Goal: Information Seeking & Learning: Learn about a topic

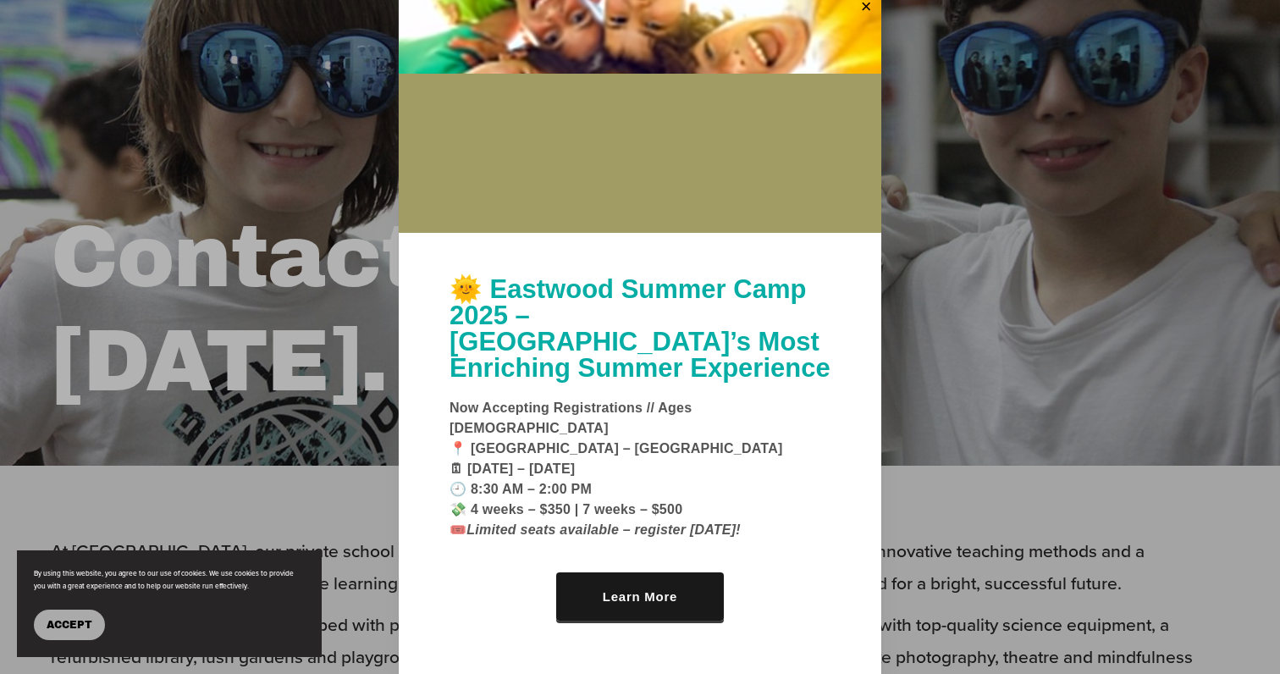
scroll to position [132, 0]
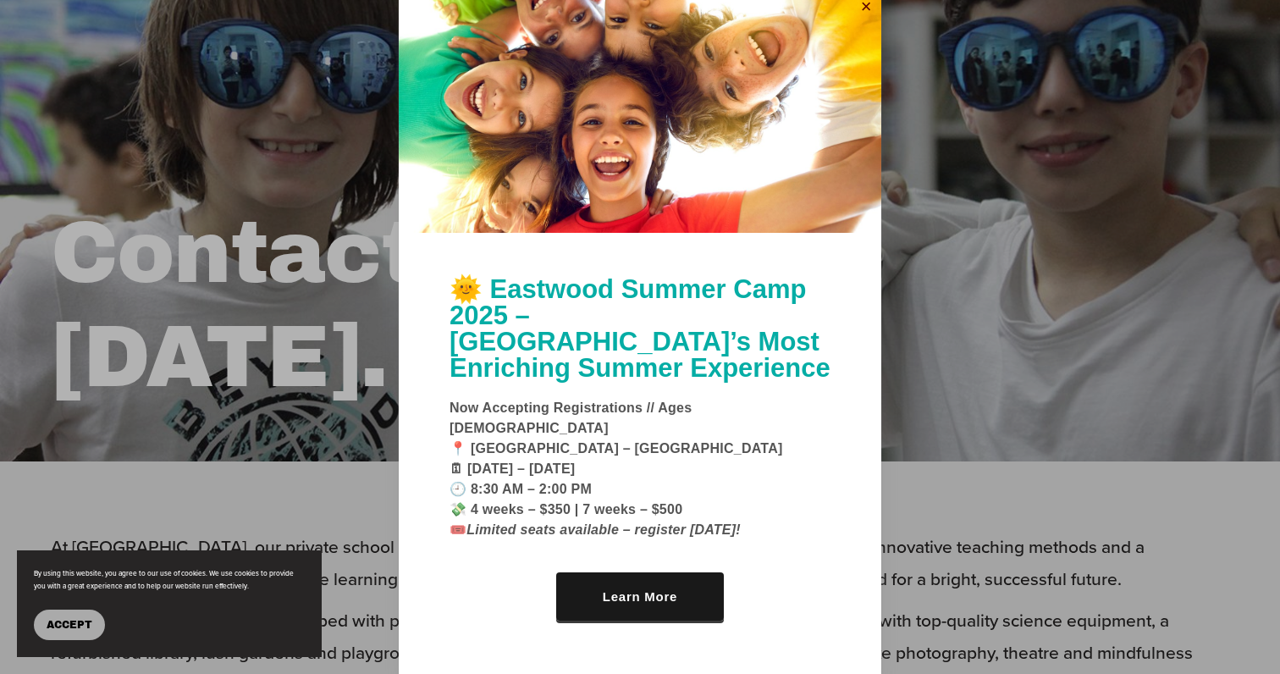
click at [863, 21] on link "Close" at bounding box center [866, 7] width 25 height 27
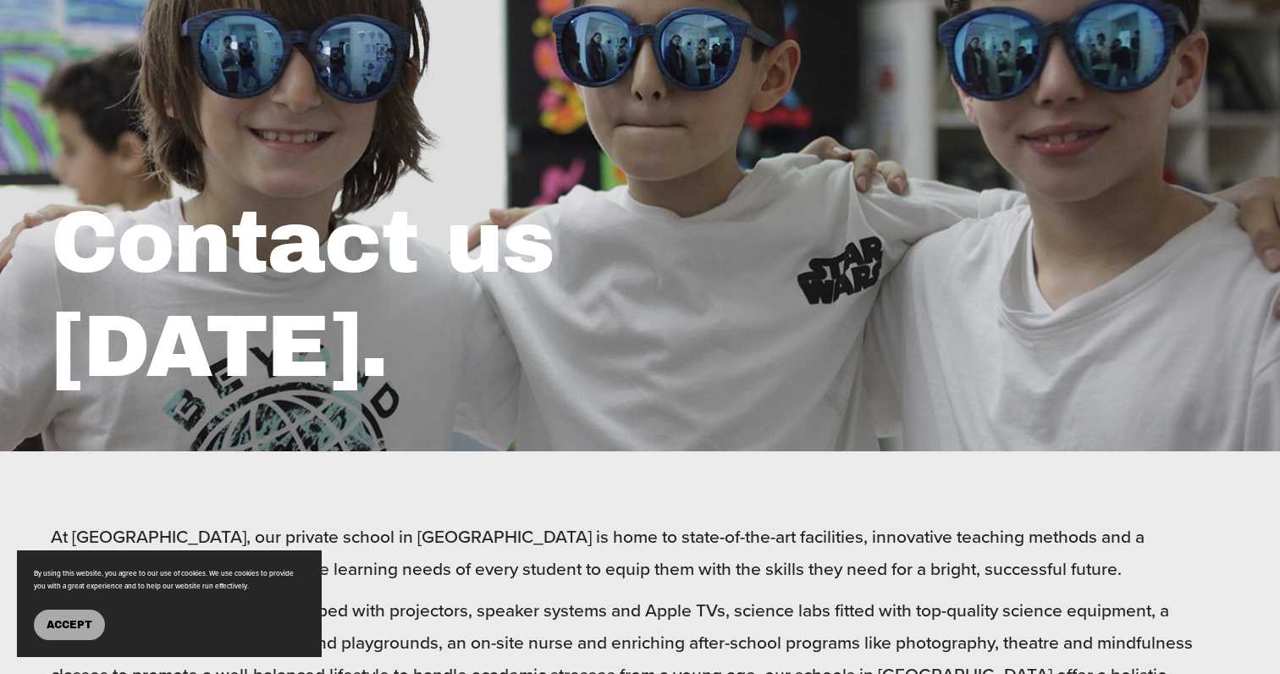
scroll to position [131, 0]
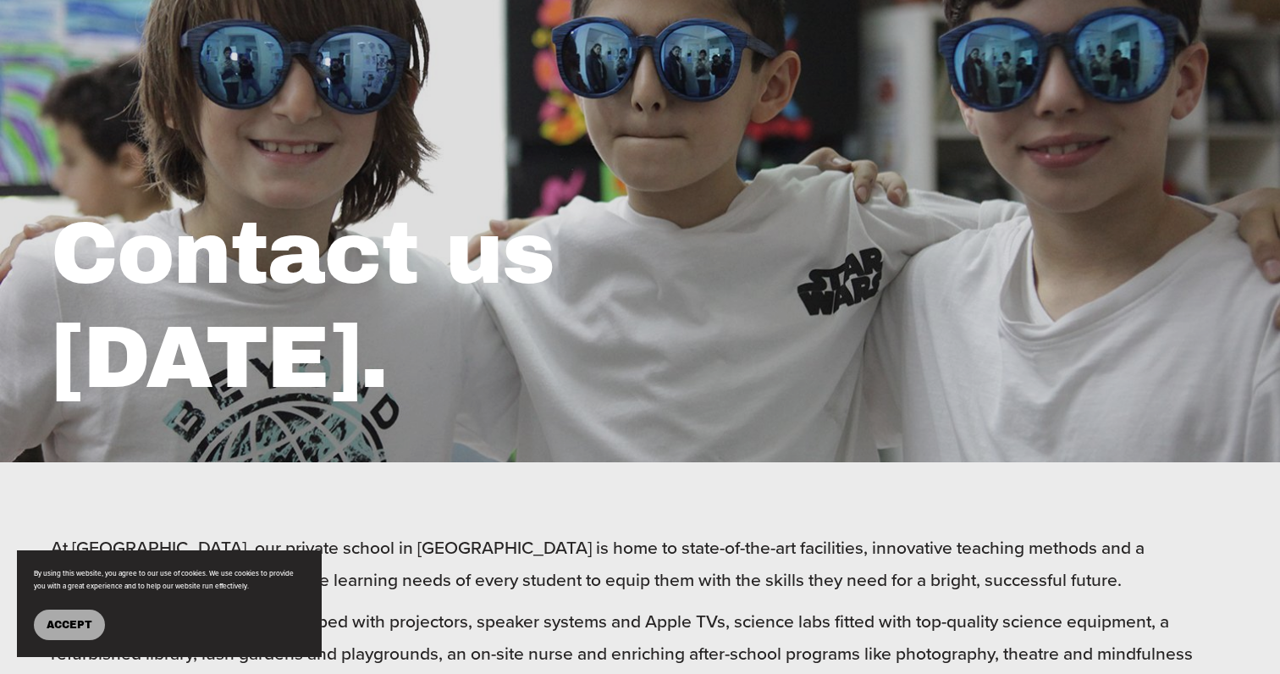
click at [61, 627] on span "Accept" at bounding box center [70, 625] width 46 height 12
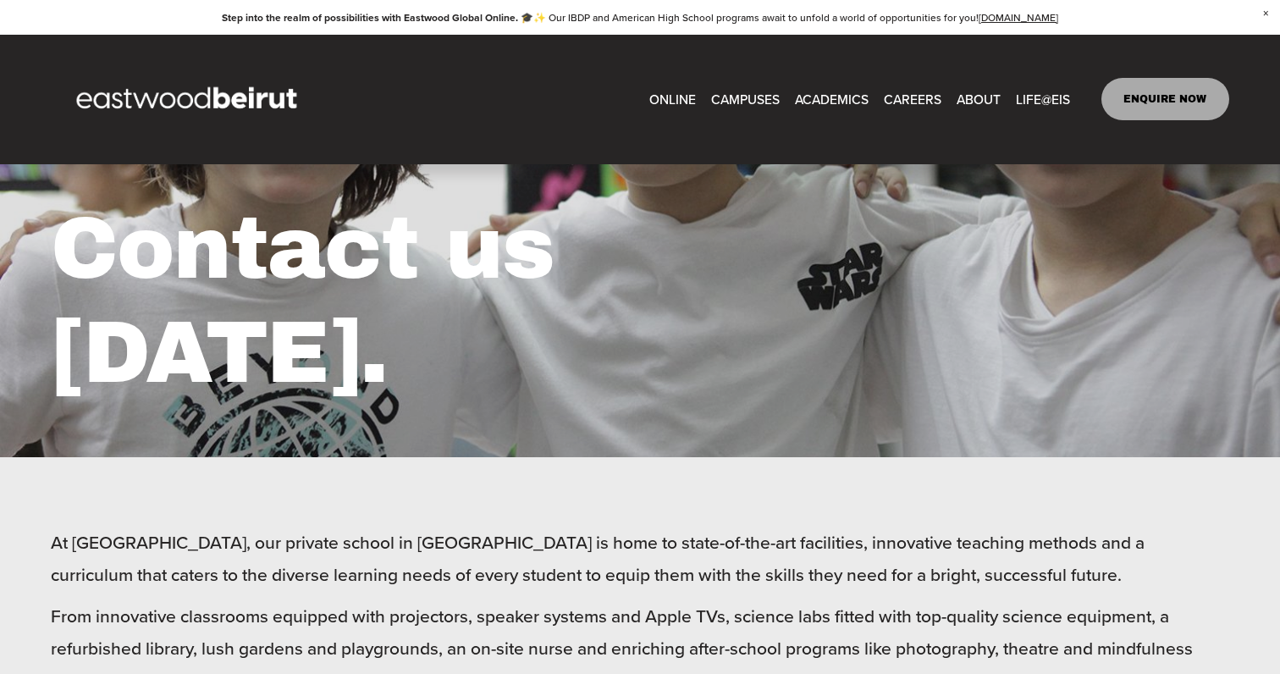
scroll to position [0, 0]
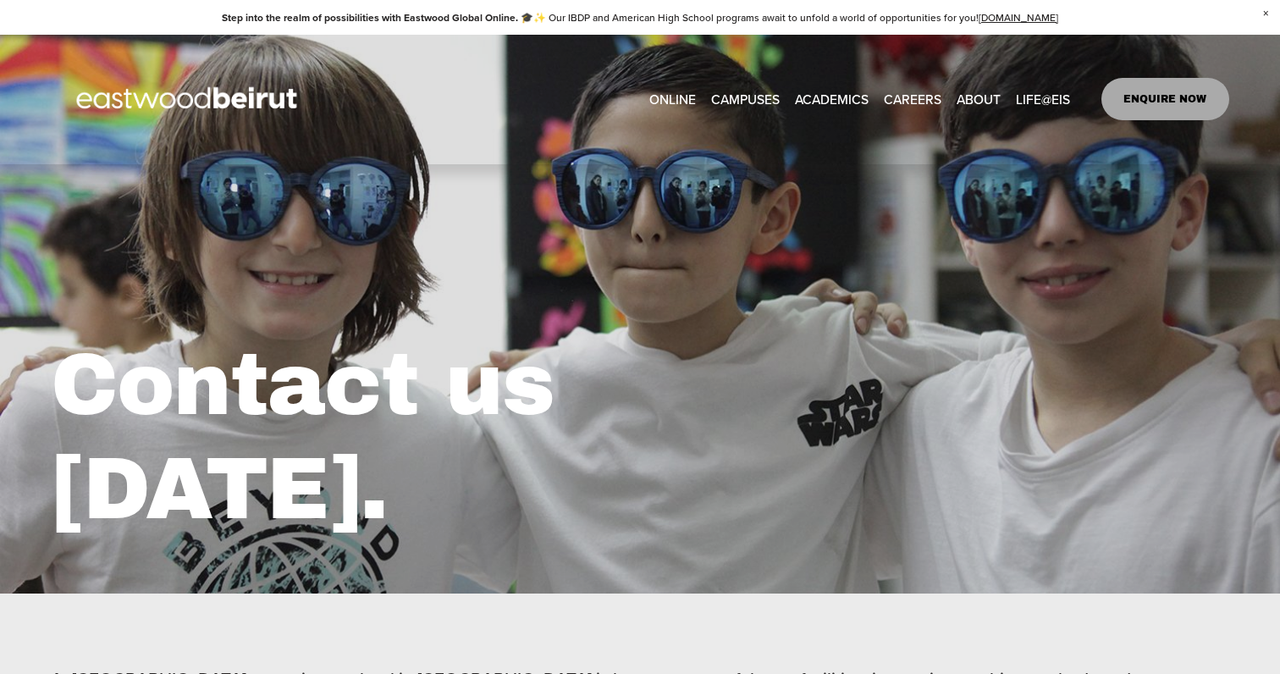
click at [0, 0] on span "Tuition & Financial Aid" at bounding box center [0, 0] width 0 height 0
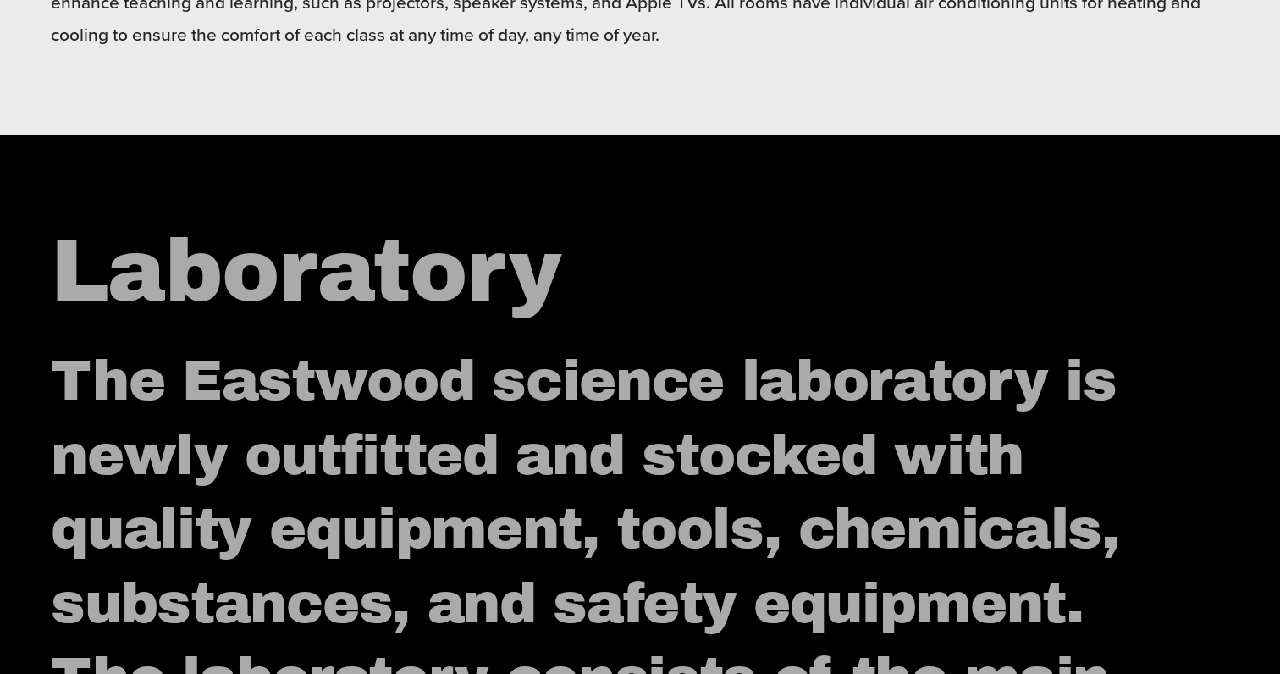
scroll to position [1516, 0]
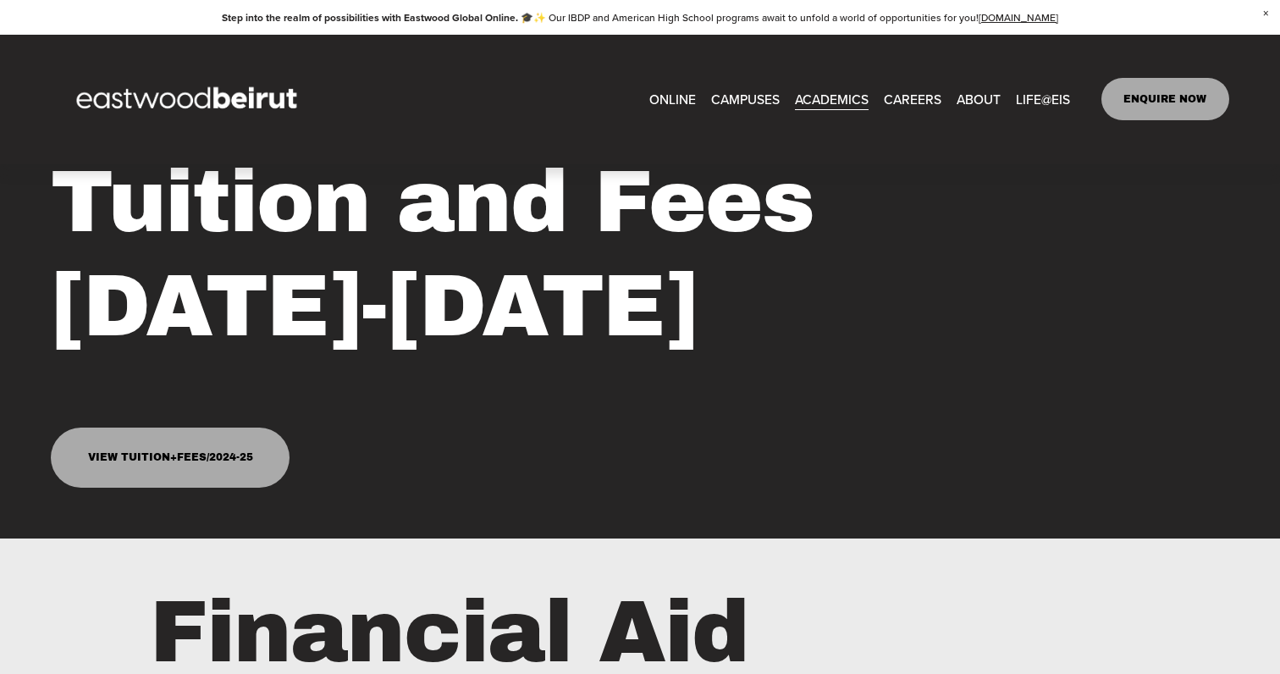
scroll to position [5, 0]
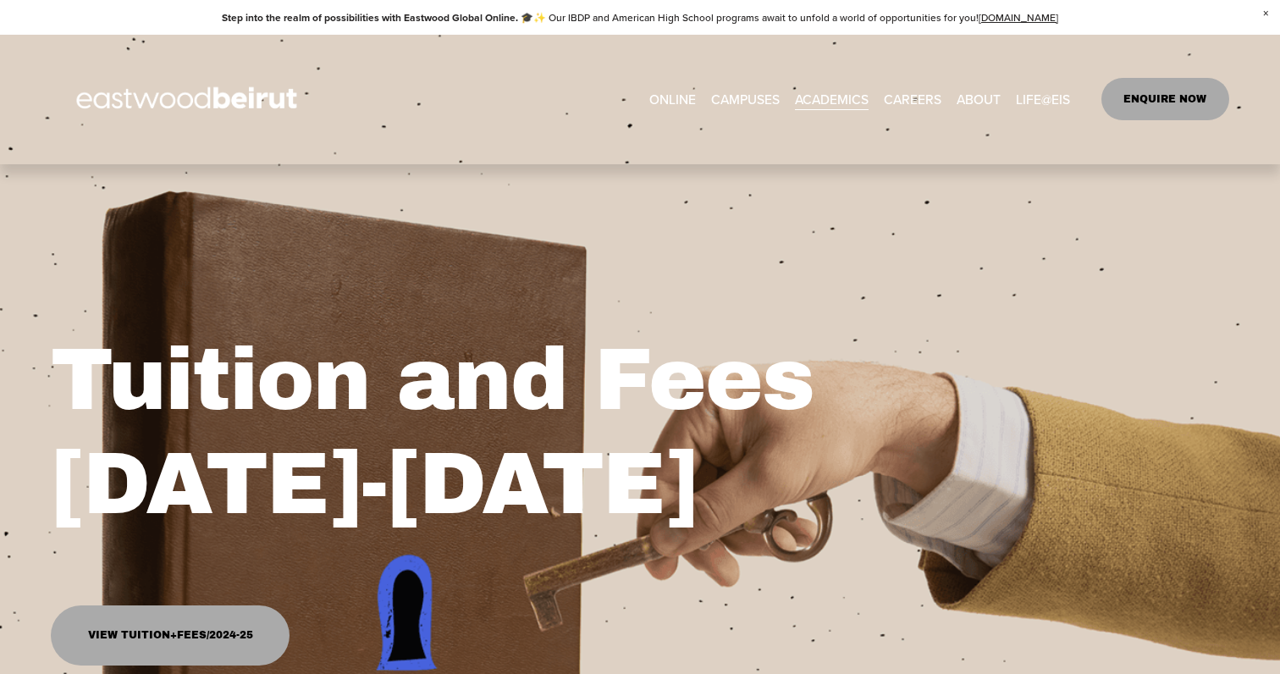
click at [181, 643] on link "View Tuition+Fees/2024-25" at bounding box center [170, 635] width 238 height 60
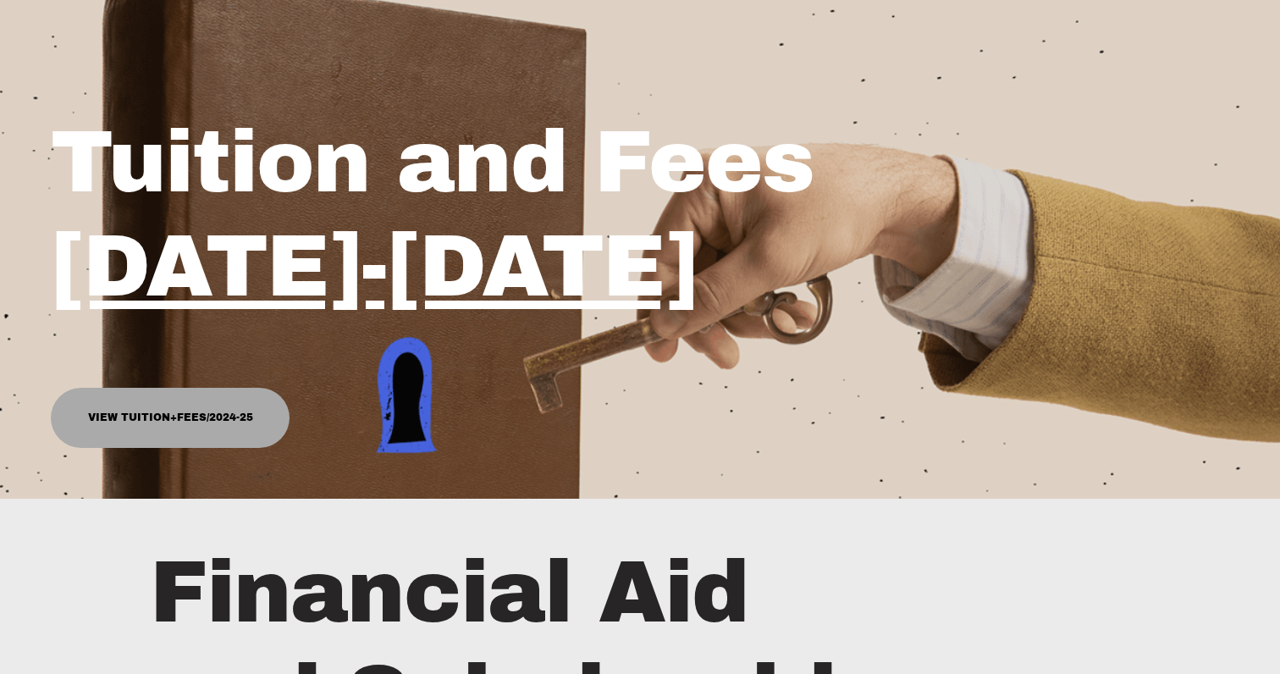
scroll to position [0, 0]
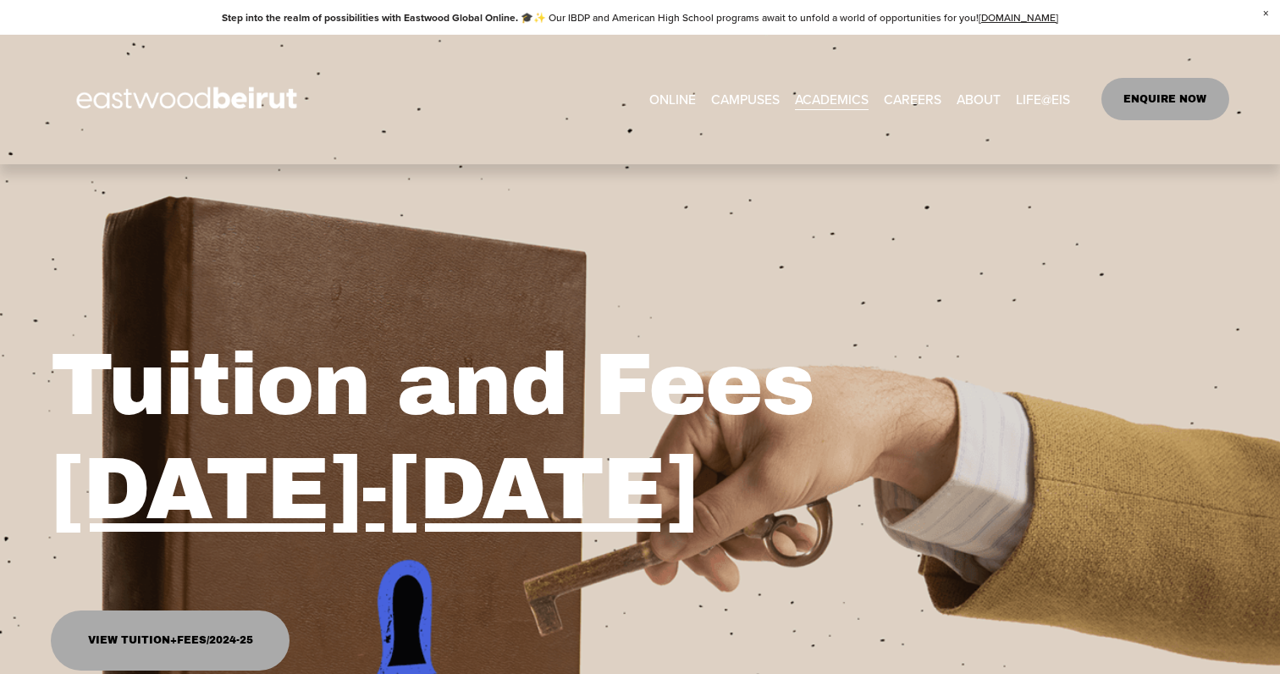
click at [0, 0] on span "Academics" at bounding box center [0, 0] width 0 height 0
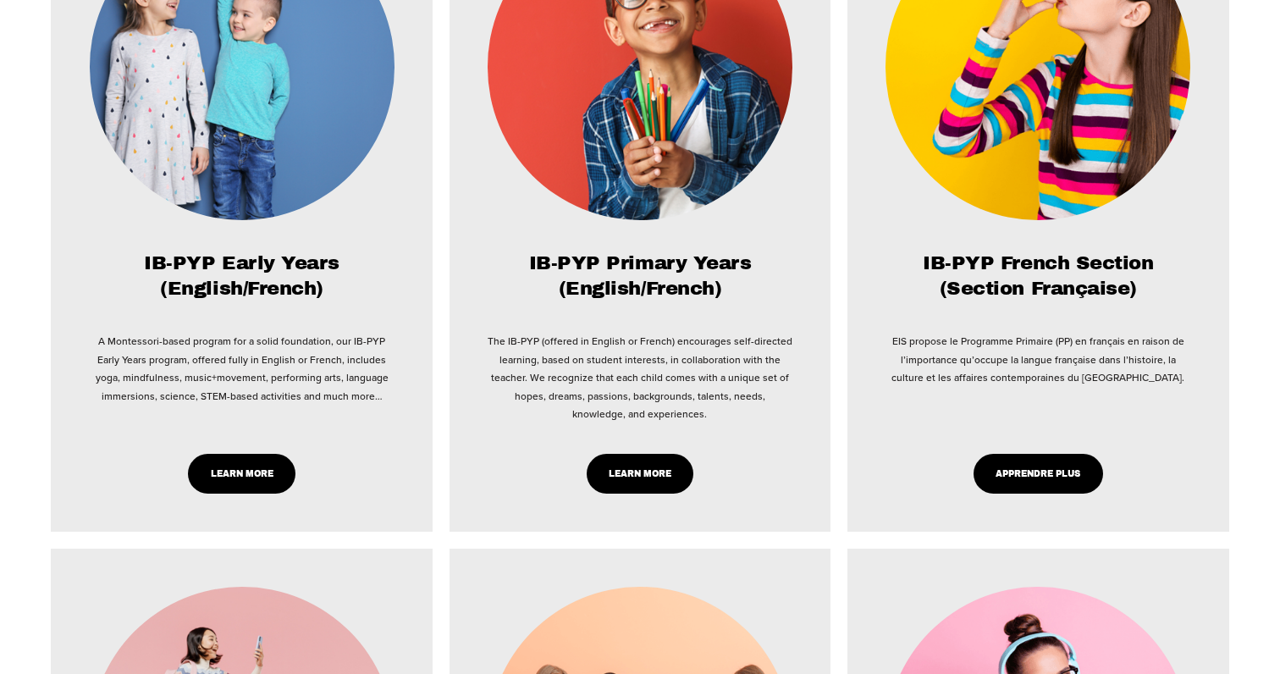
scroll to position [1048, 0]
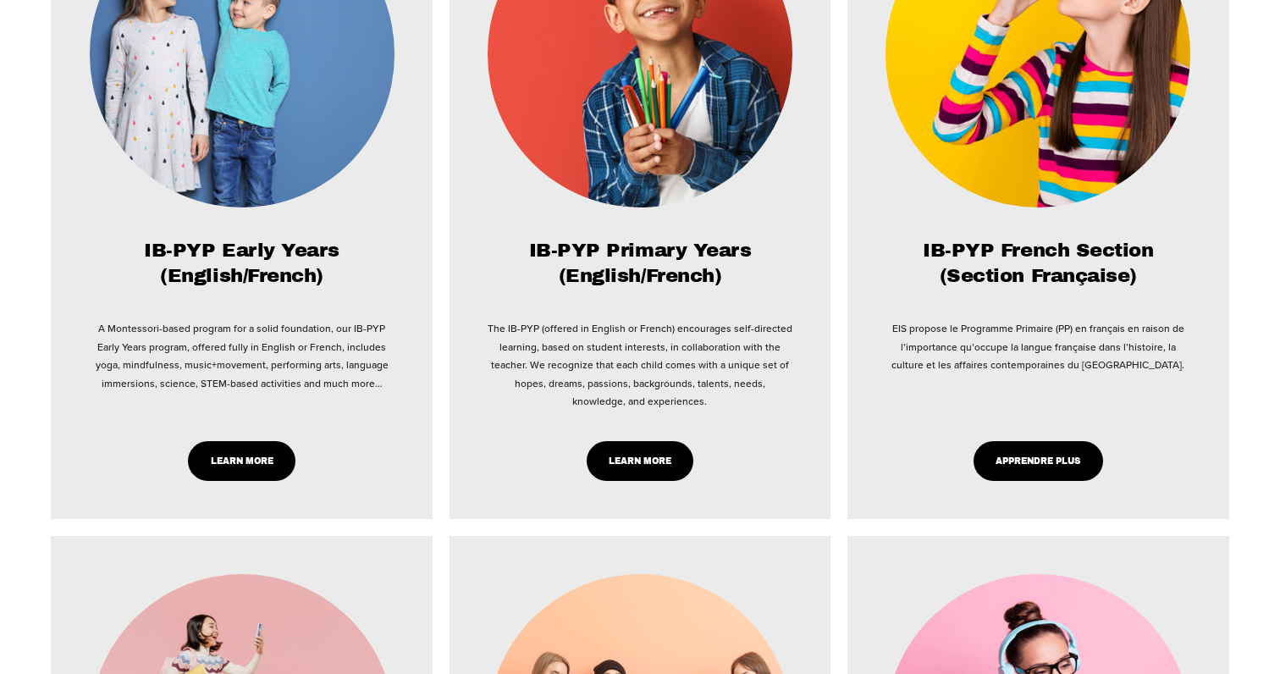
click at [234, 463] on link "Learn More" at bounding box center [242, 461] width 108 height 40
click at [637, 464] on link "Learn More" at bounding box center [641, 461] width 108 height 40
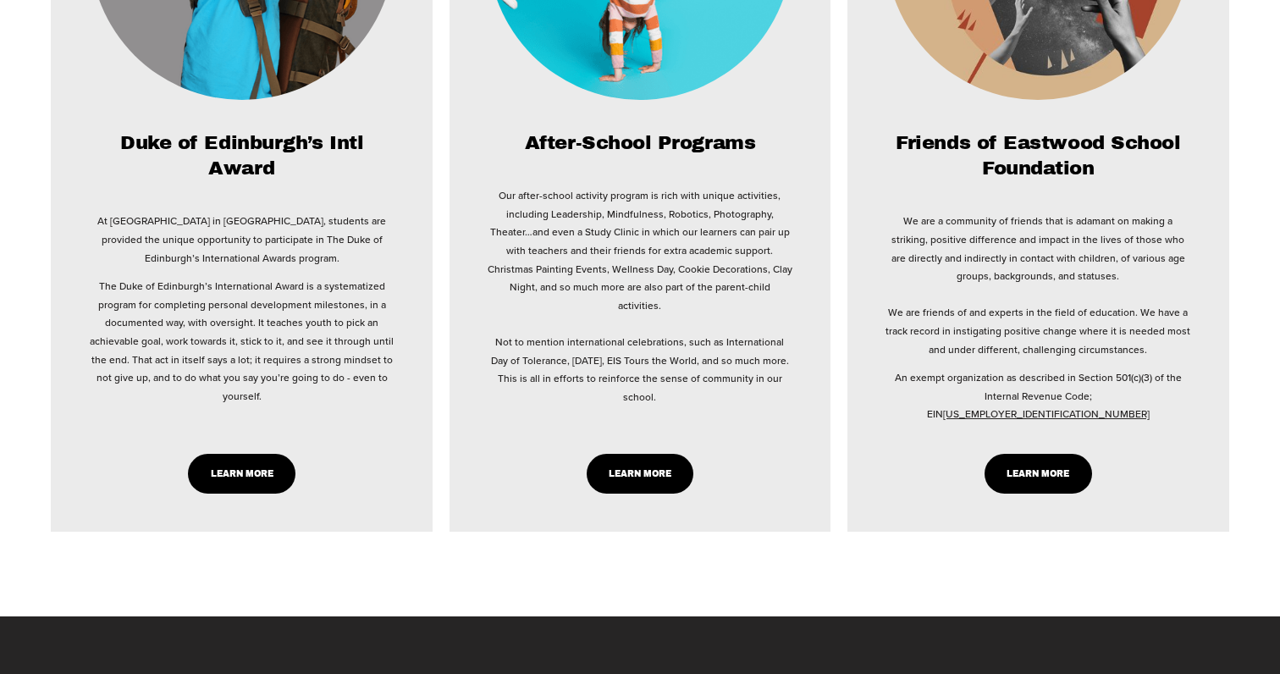
scroll to position [3164, 0]
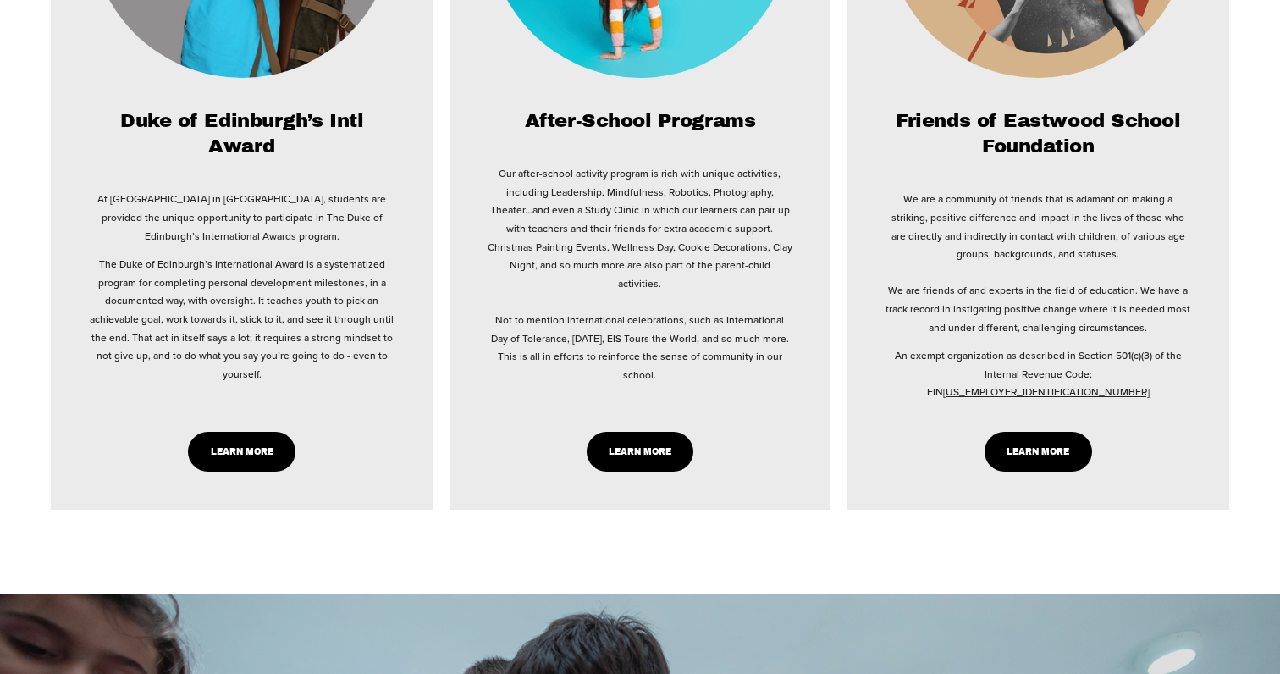
click at [633, 433] on link "Learn More" at bounding box center [641, 452] width 108 height 40
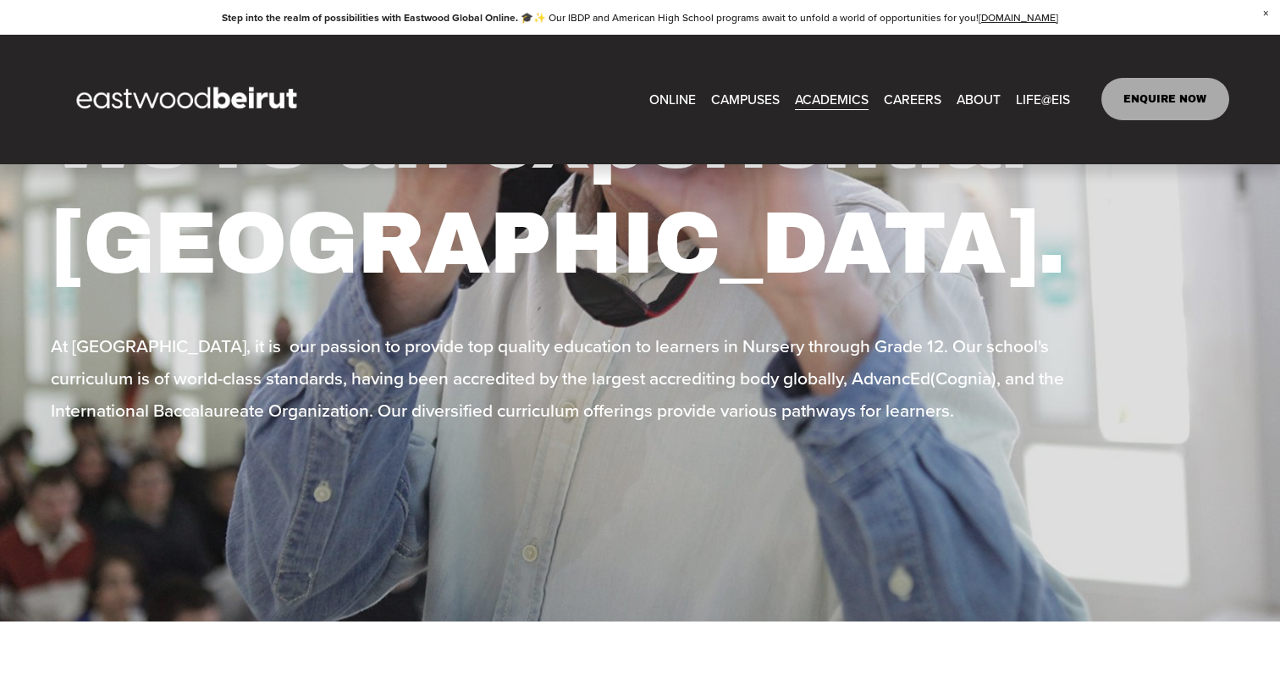
scroll to position [0, 0]
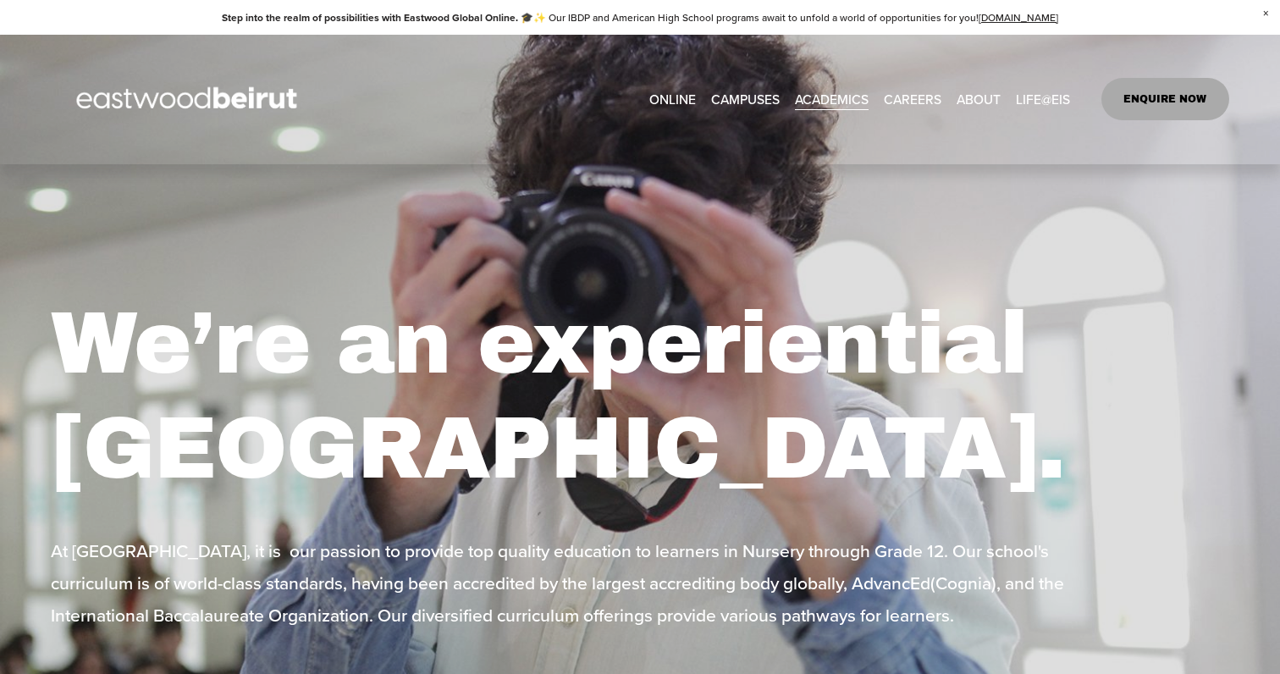
click at [0, 0] on span "IB-PYP Early Years" at bounding box center [0, 0] width 0 height 0
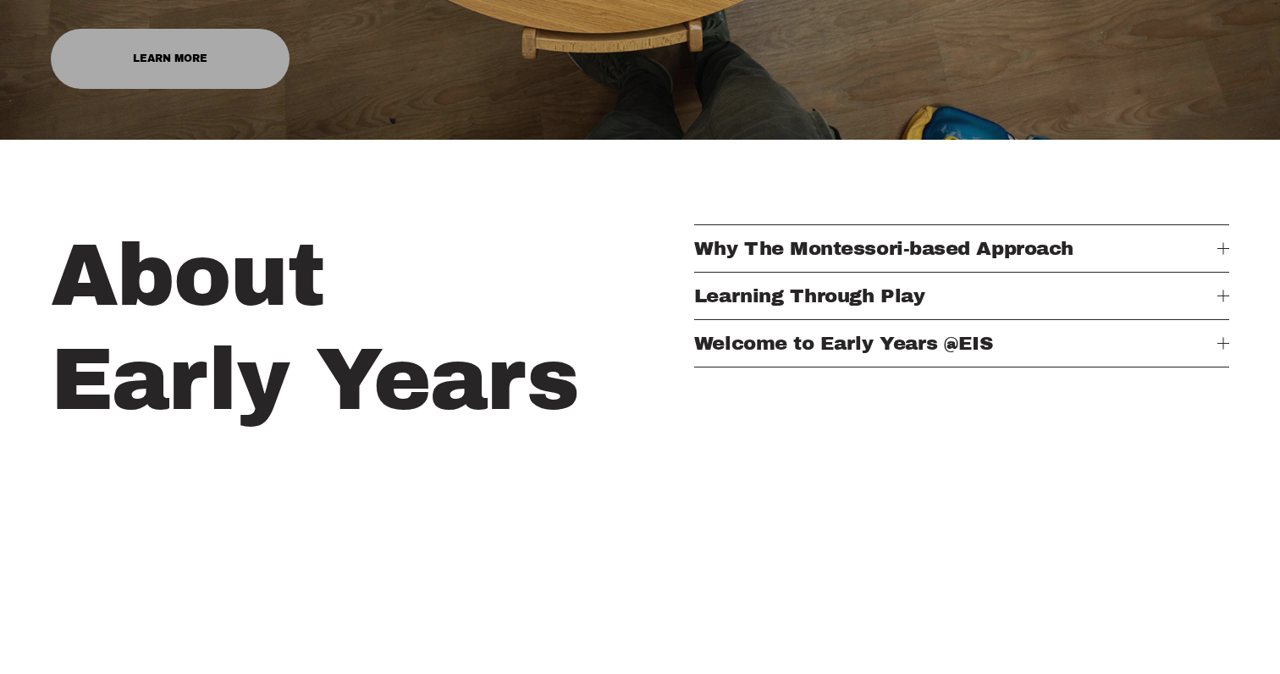
scroll to position [688, 0]
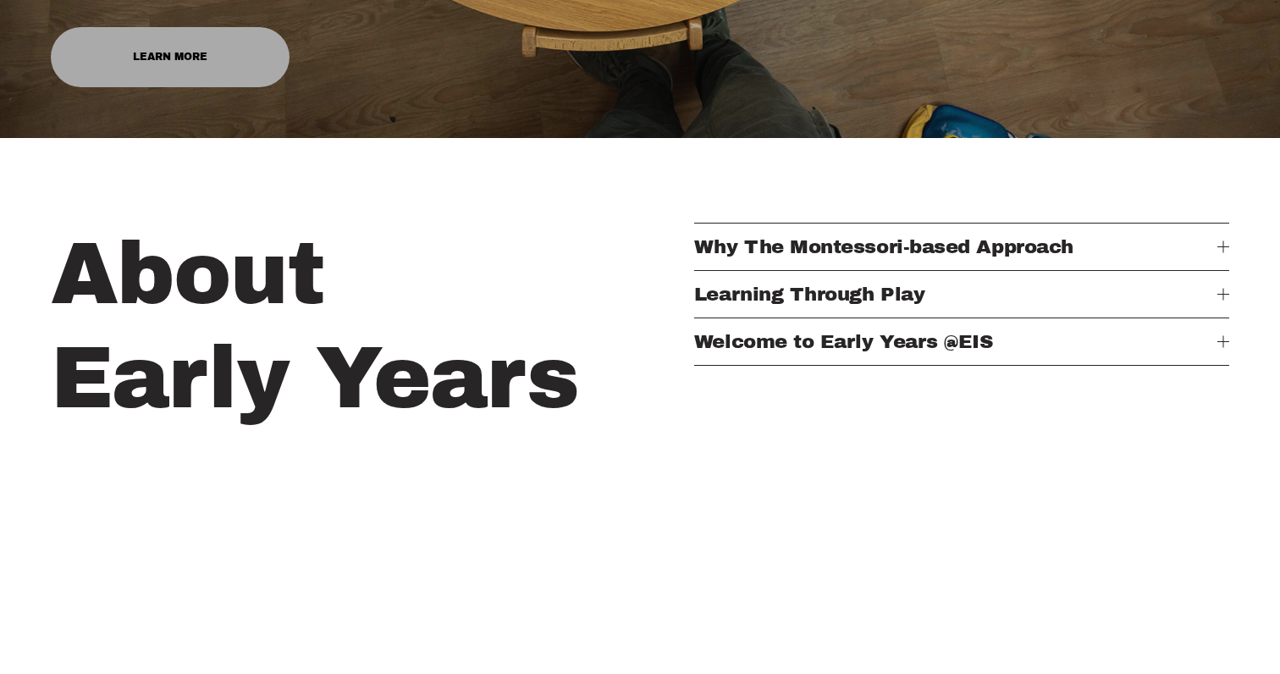
click at [745, 255] on span "Why The Montessori-based Approach" at bounding box center [955, 246] width 523 height 21
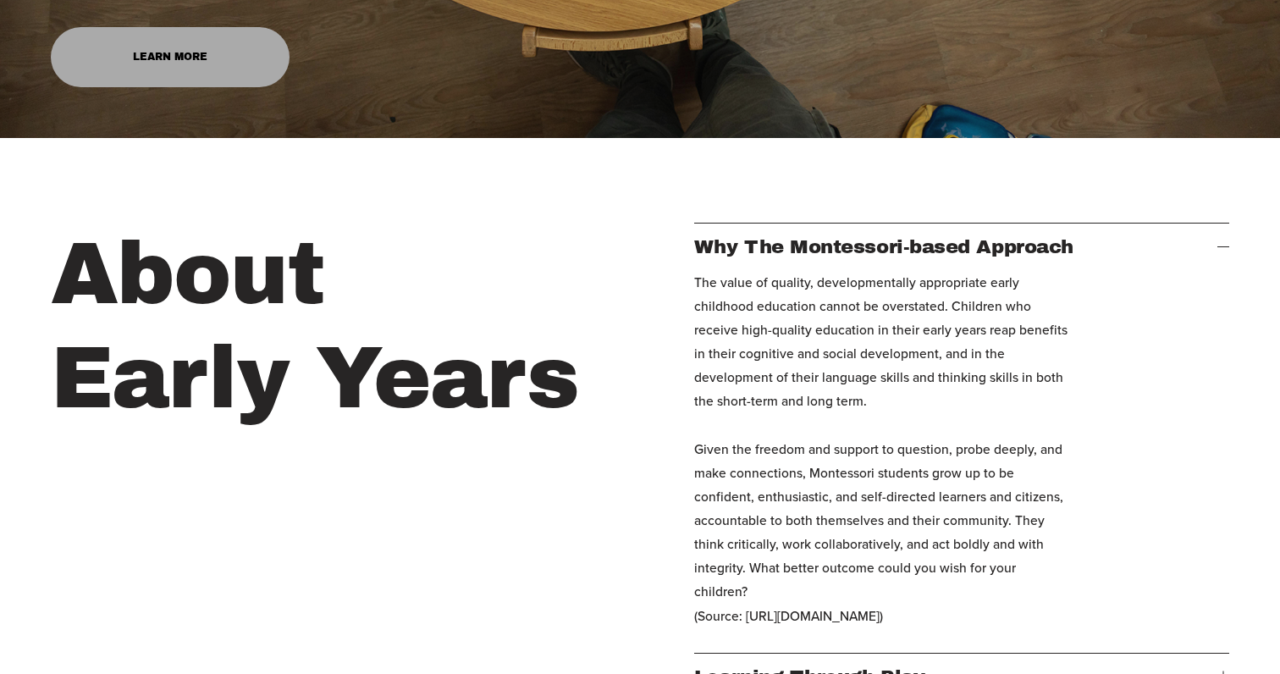
click at [745, 255] on span "Why The Montessori-based Approach" at bounding box center [955, 246] width 523 height 21
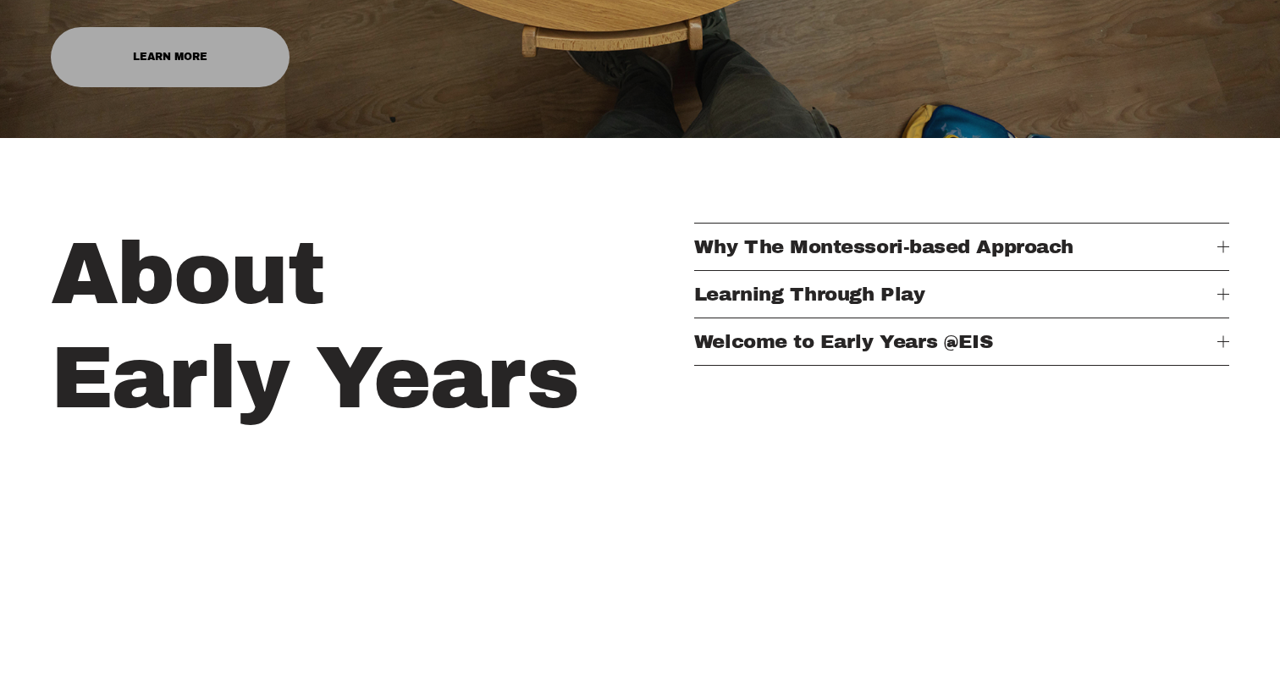
click at [746, 296] on span "Learning Through Play" at bounding box center [955, 294] width 523 height 21
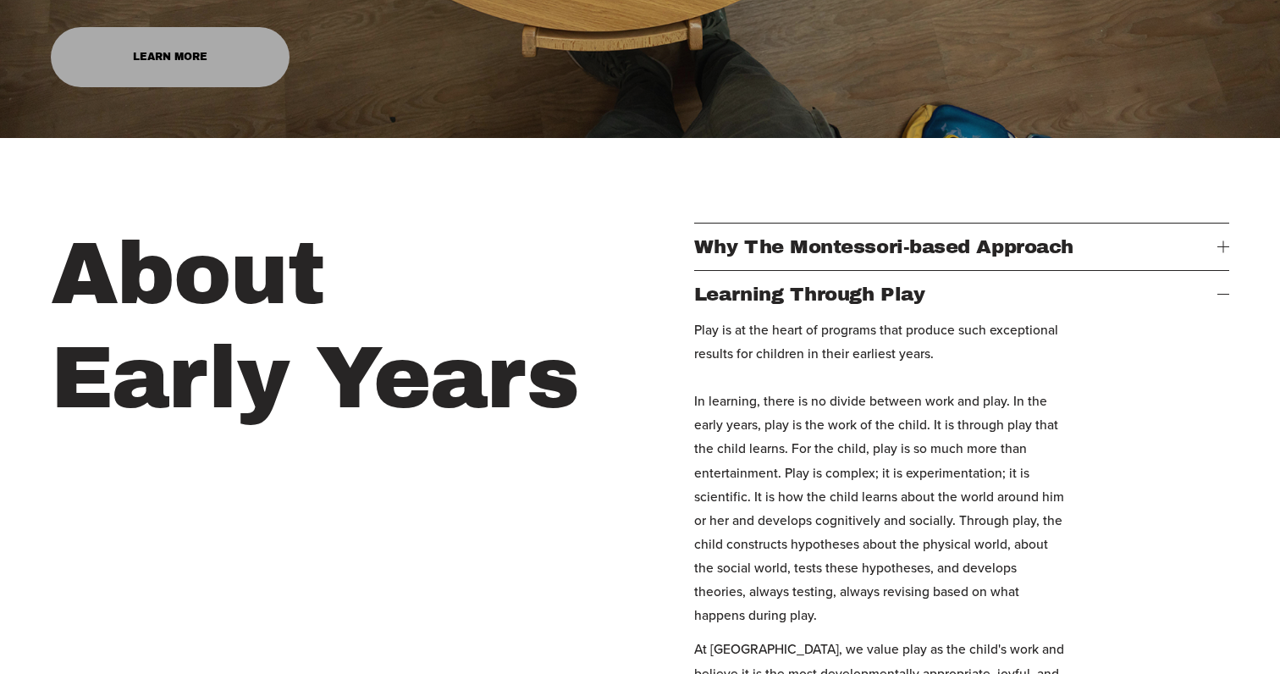
click at [746, 296] on span "Learning Through Play" at bounding box center [955, 294] width 523 height 21
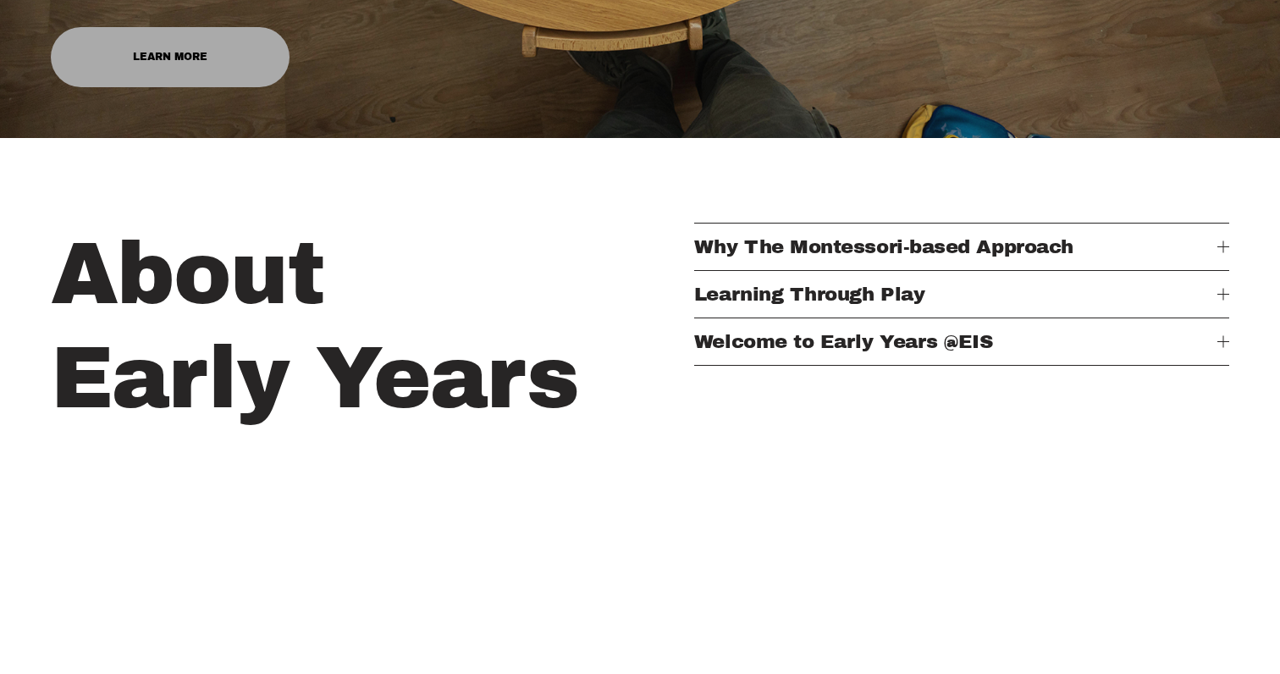
click at [747, 347] on span "Welcome to Early Years @EIS" at bounding box center [955, 341] width 523 height 21
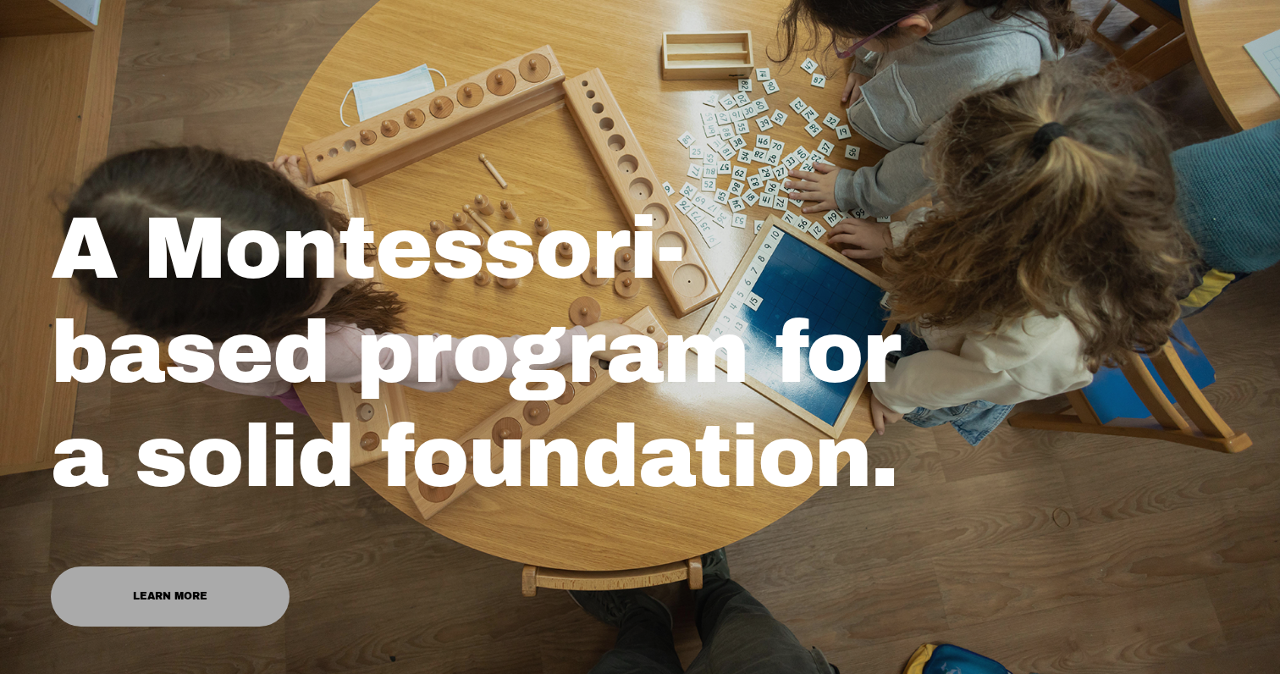
scroll to position [145, 0]
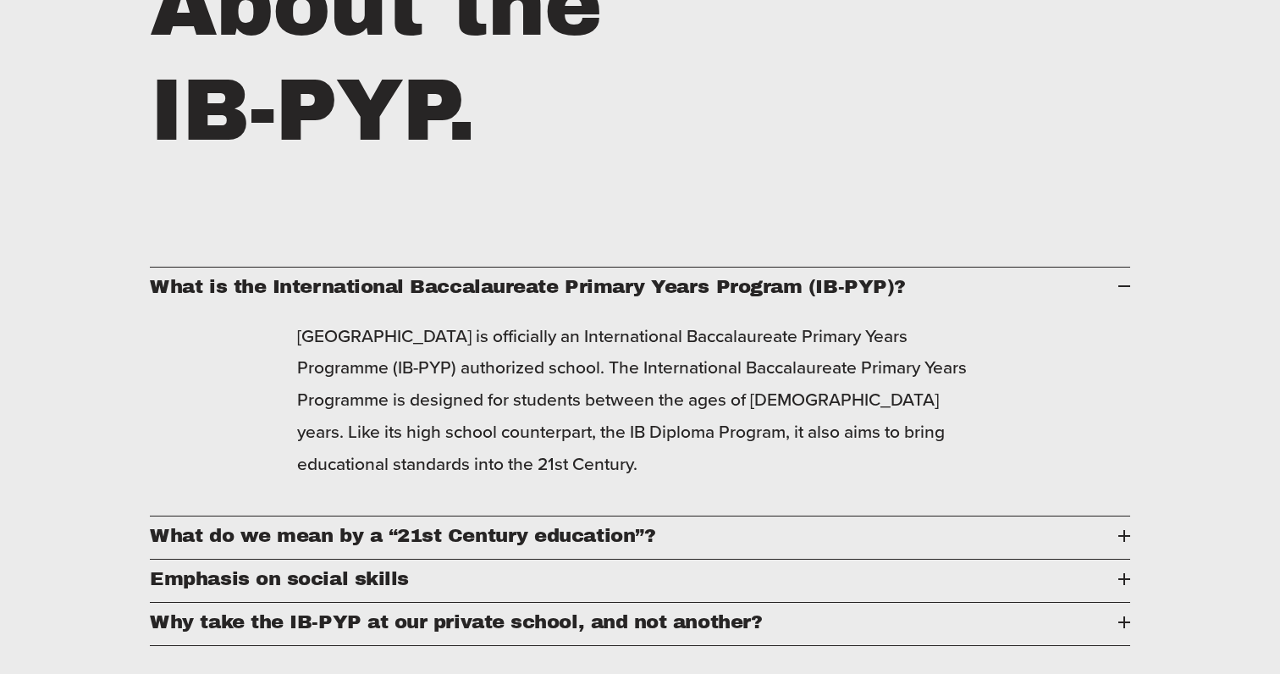
scroll to position [751, 0]
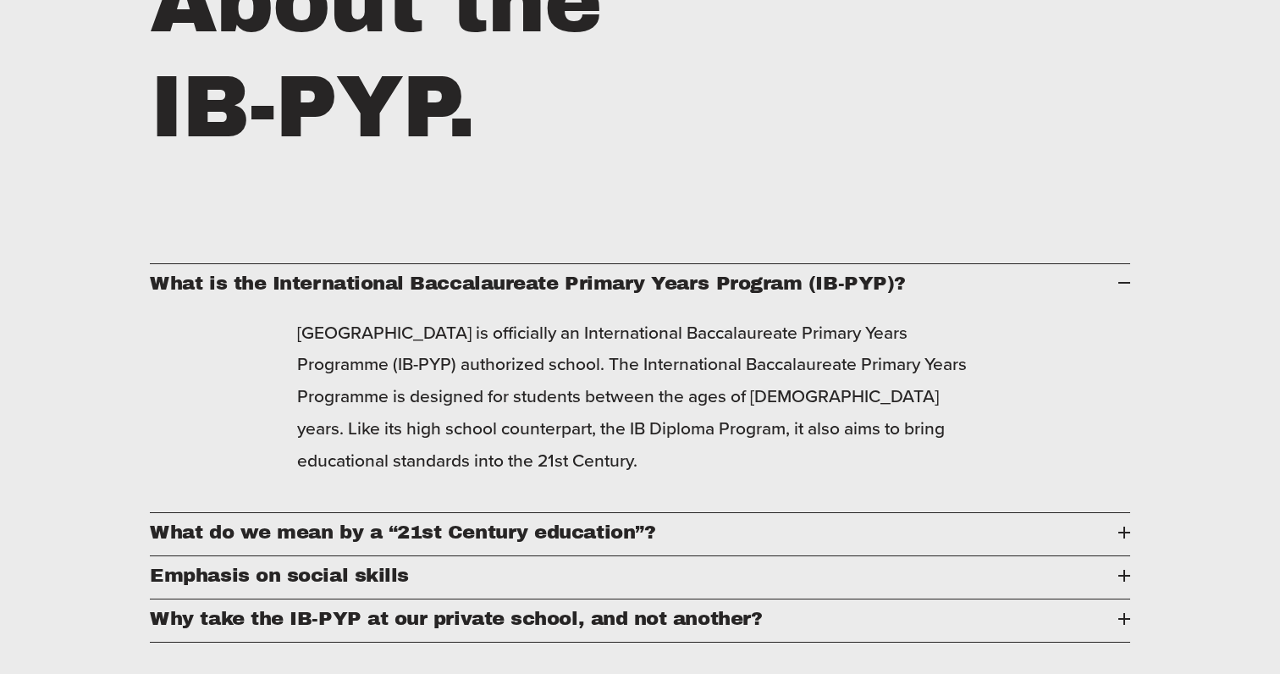
drag, startPoint x: 372, startPoint y: 323, endPoint x: 654, endPoint y: 467, distance: 316.6
click at [655, 467] on p "[GEOGRAPHIC_DATA] is officially an International Baccalaureate Primary Years Pr…" at bounding box center [640, 397] width 686 height 161
click at [654, 467] on p "[GEOGRAPHIC_DATA] is officially an International Baccalaureate Primary Years Pr…" at bounding box center [640, 397] width 686 height 161
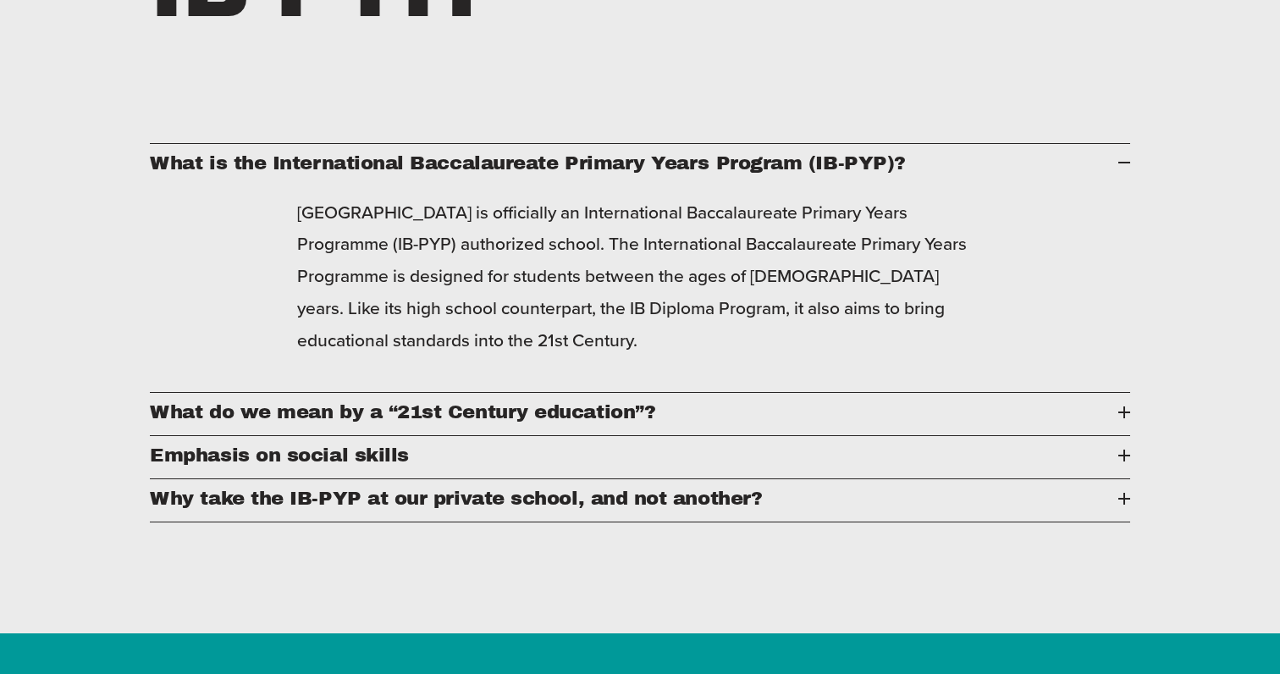
scroll to position [881, 0]
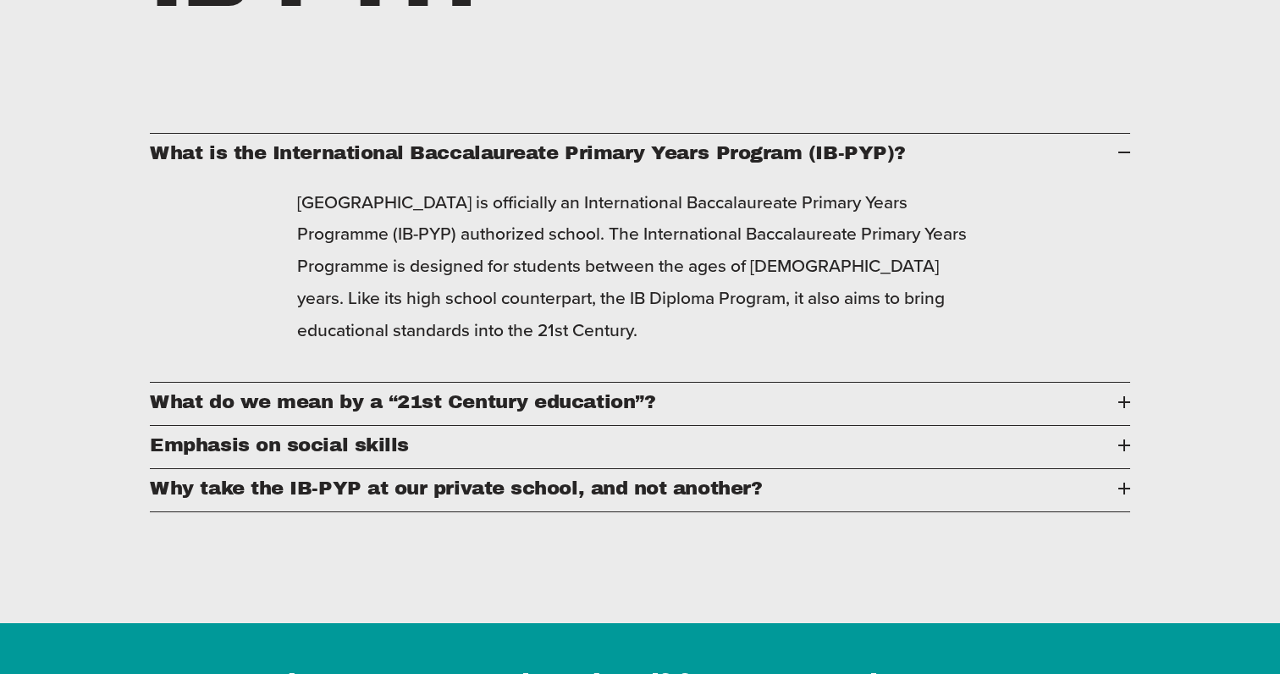
click at [635, 409] on span "What do we mean by a “21st Century education”?" at bounding box center [634, 401] width 968 height 21
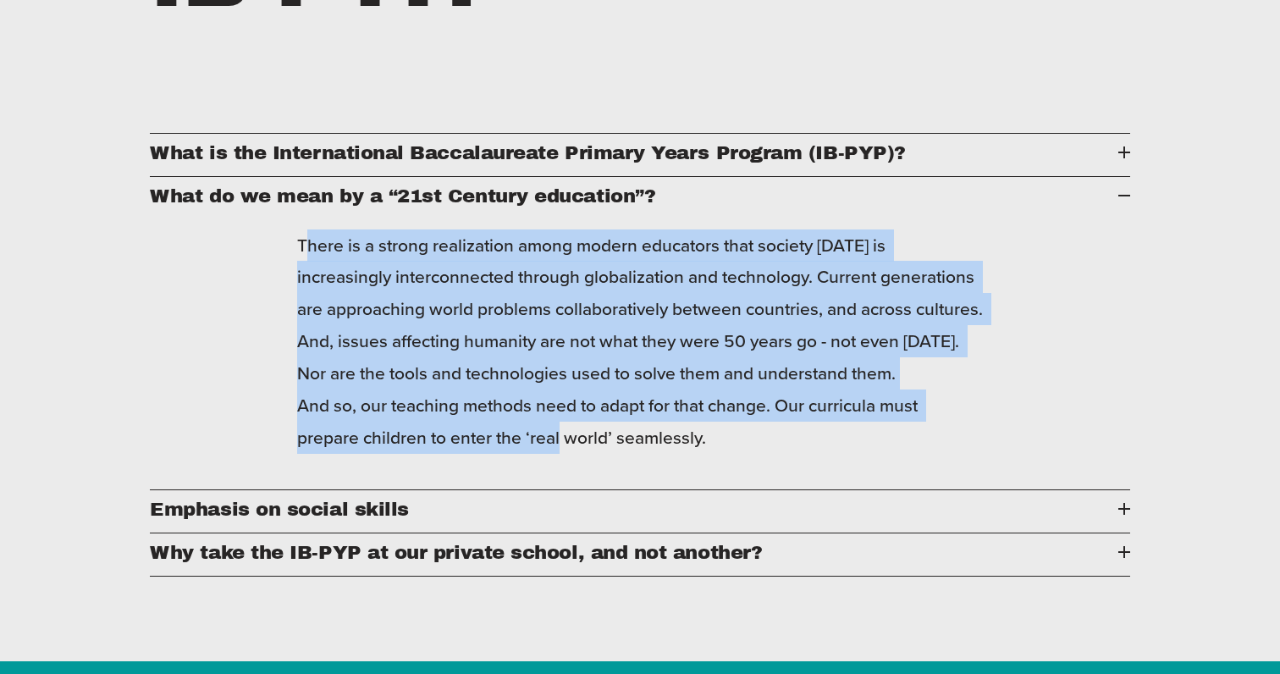
drag, startPoint x: 308, startPoint y: 234, endPoint x: 559, endPoint y: 455, distance: 334.2
click at [560, 454] on p "There is a strong realization among modern educators that society [DATE] is inc…" at bounding box center [640, 341] width 686 height 224
click at [559, 454] on p "There is a strong realization among modern educators that society [DATE] is inc…" at bounding box center [640, 341] width 686 height 224
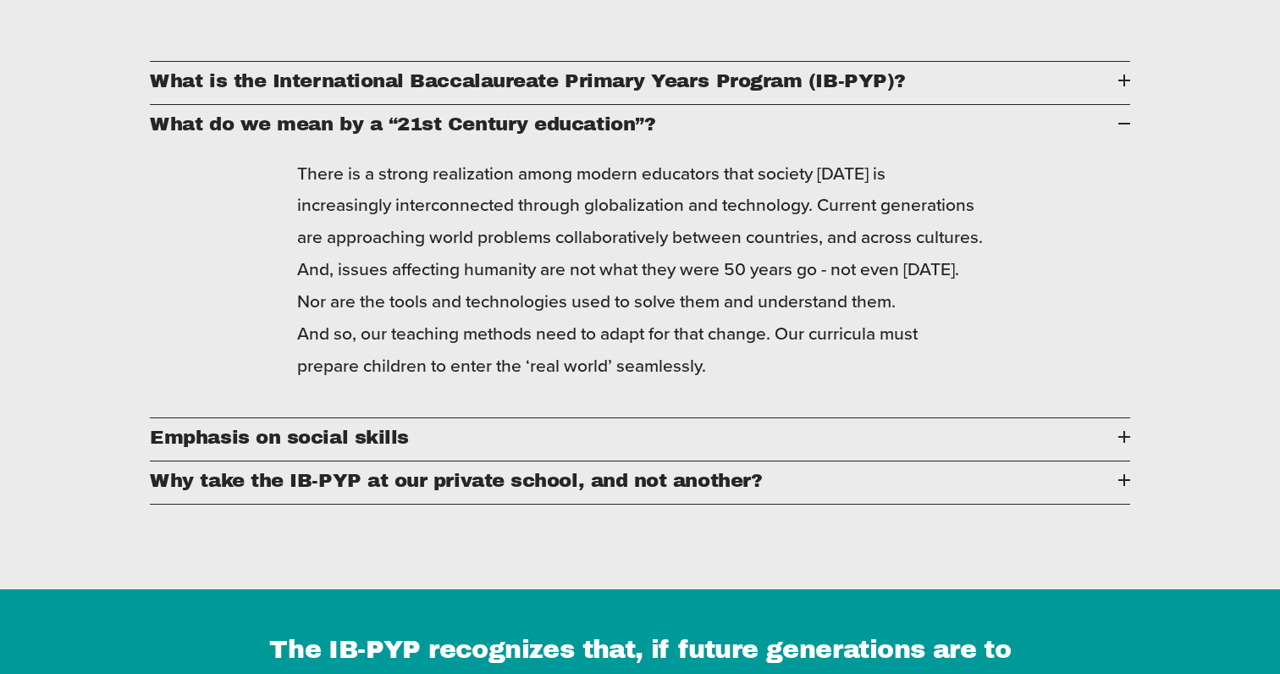
scroll to position [976, 0]
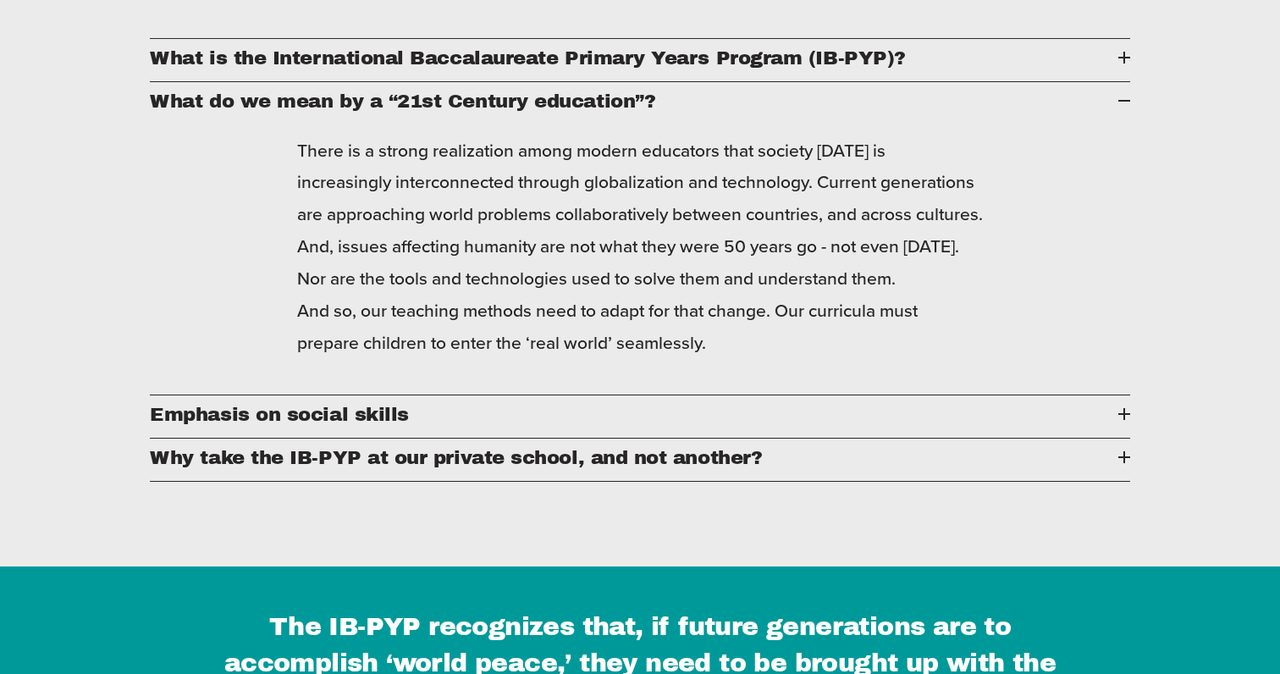
click at [541, 425] on span "Emphasis on social skills" at bounding box center [634, 414] width 968 height 21
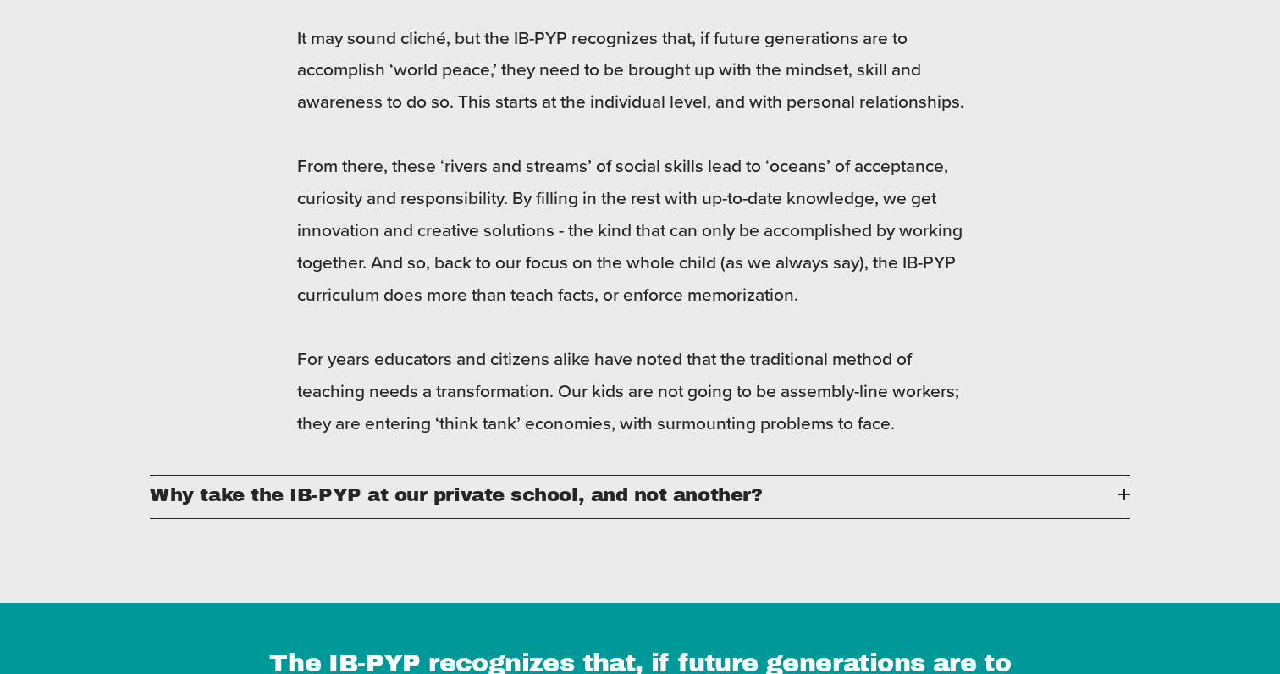
scroll to position [1145, 0]
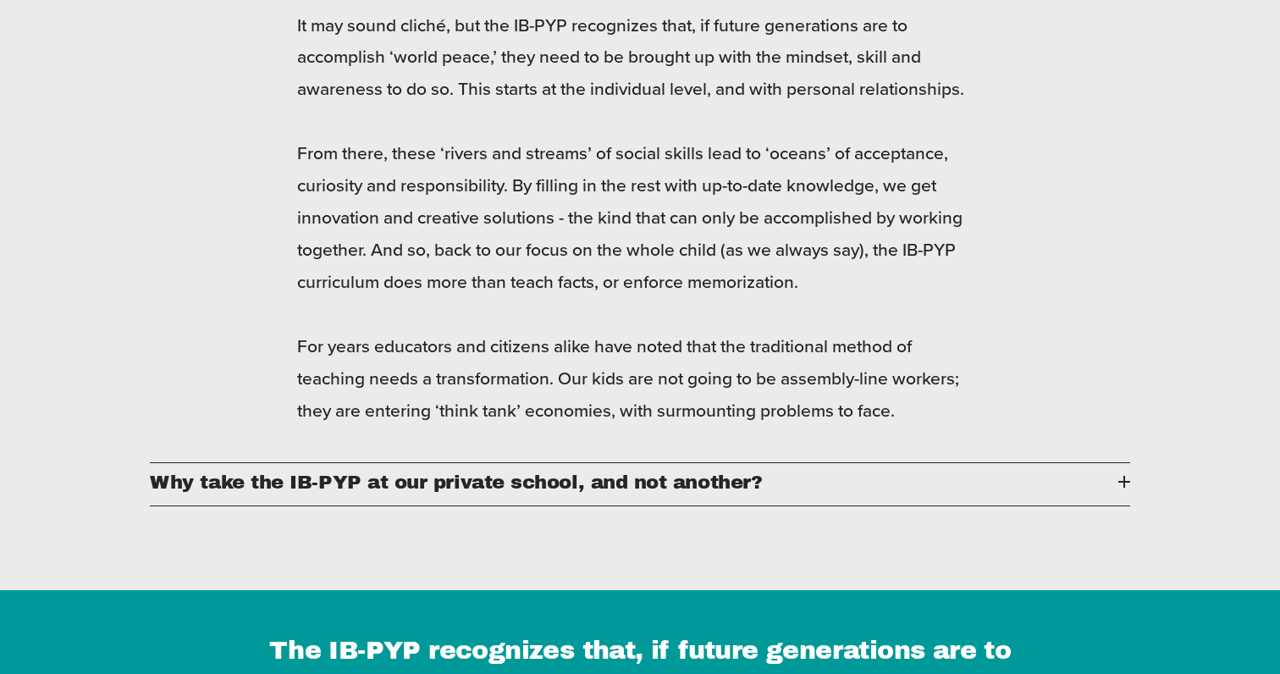
click at [544, 487] on span "Why take the IB-PYP at our private school, and not another?" at bounding box center [634, 482] width 968 height 21
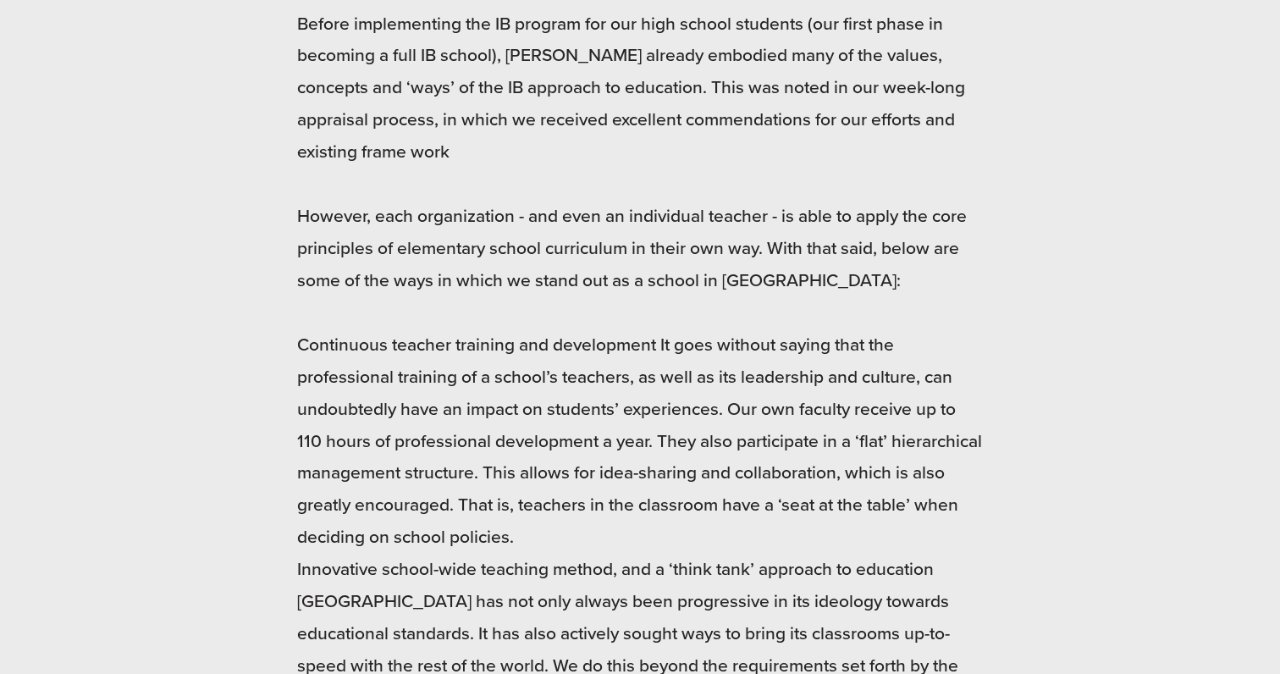
scroll to position [1191, 0]
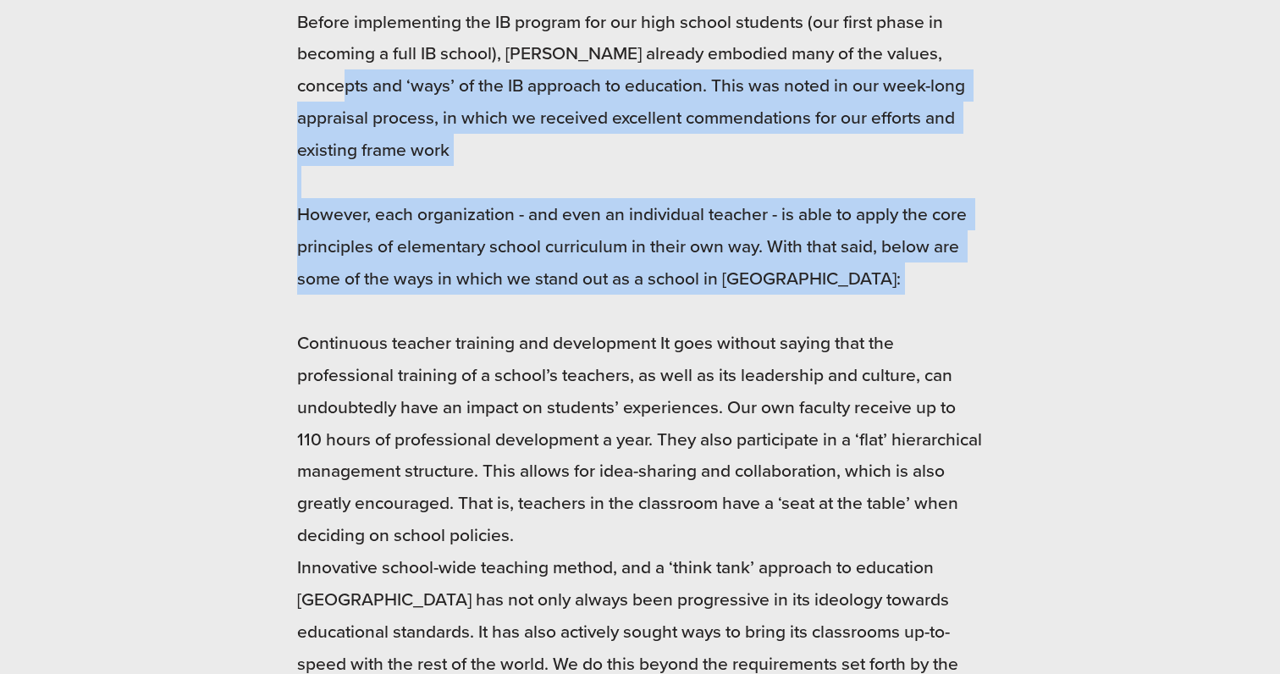
drag, startPoint x: 307, startPoint y: 86, endPoint x: 431, endPoint y: 311, distance: 256.9
click at [431, 311] on p "Before implementing the IB program for our high school students (our first phas…" at bounding box center [640, 471] width 686 height 931
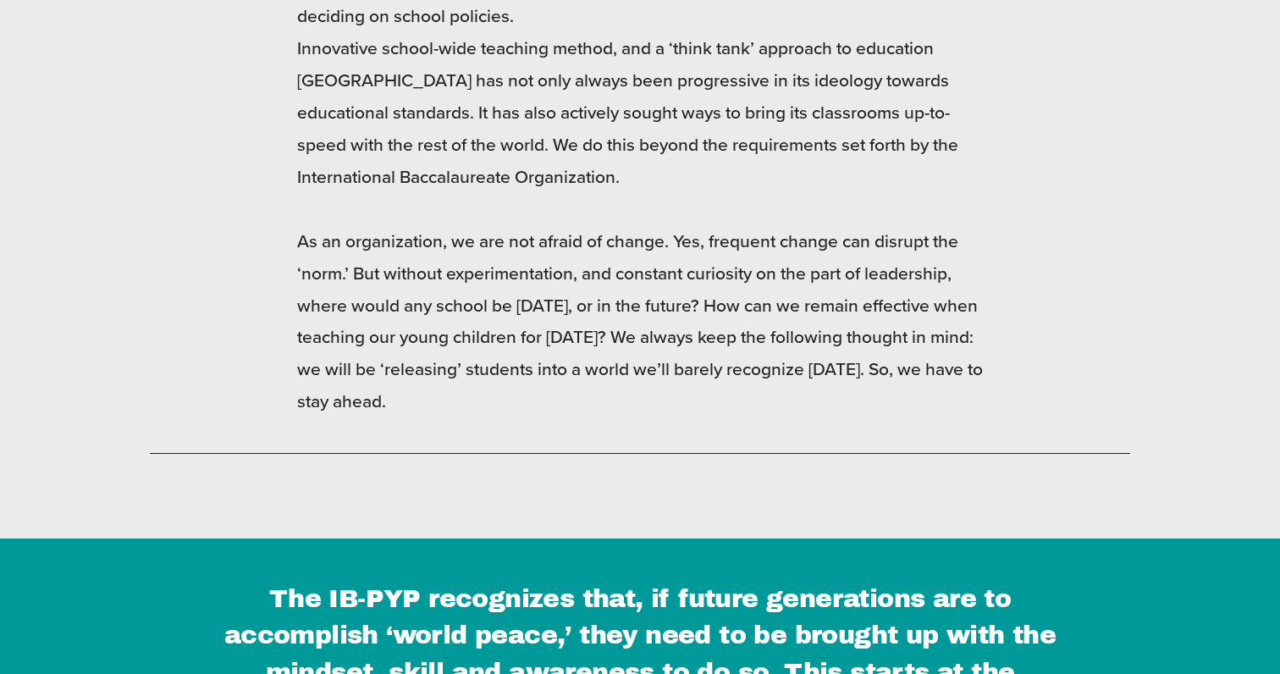
scroll to position [1713, 0]
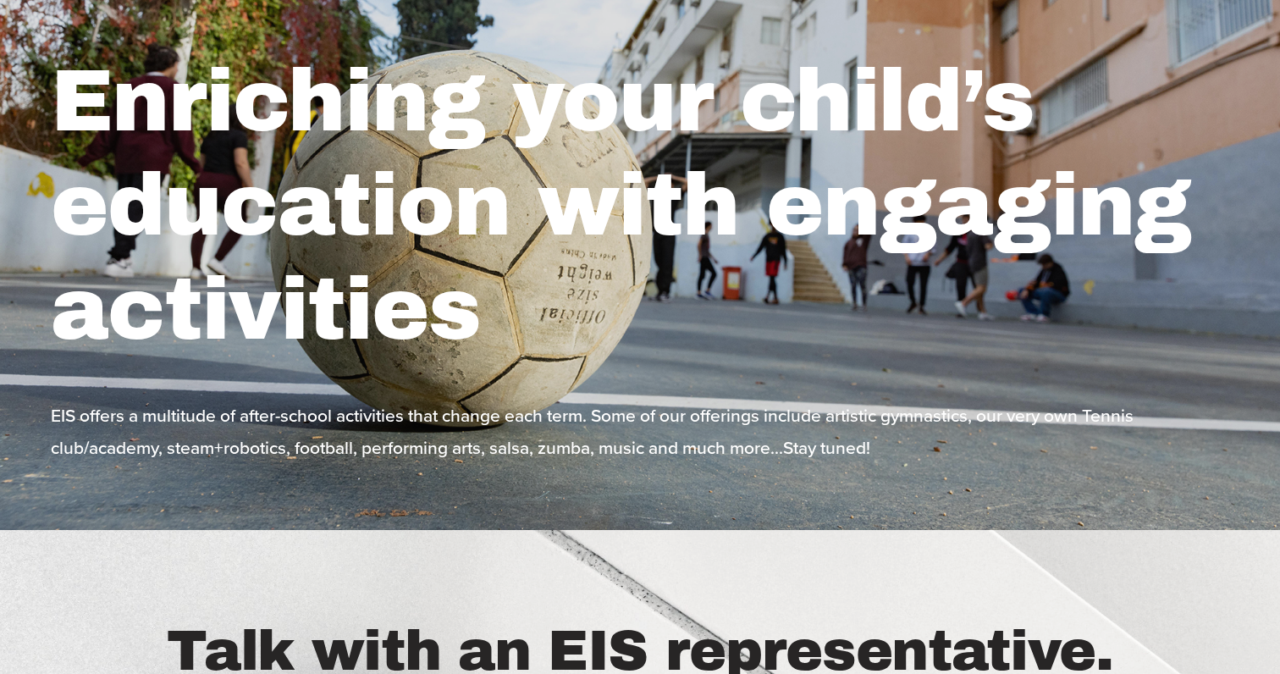
scroll to position [293, 0]
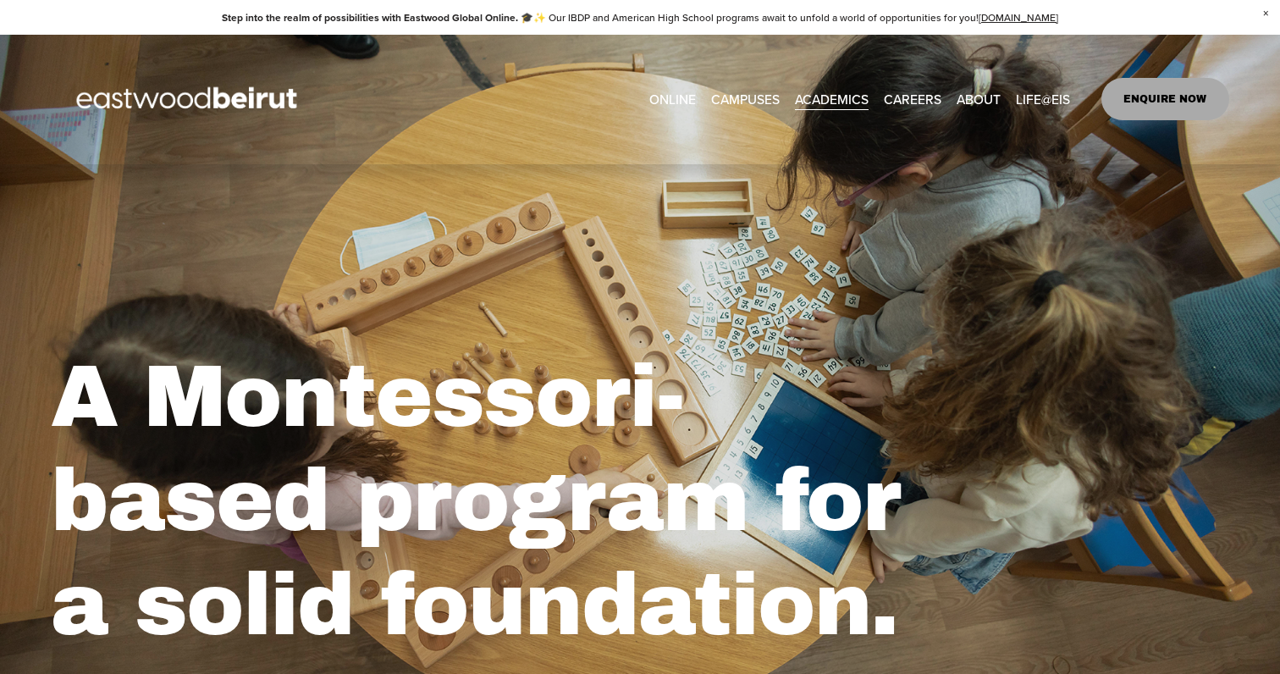
click at [0, 0] on span "Lebanese Program" at bounding box center [0, 0] width 0 height 0
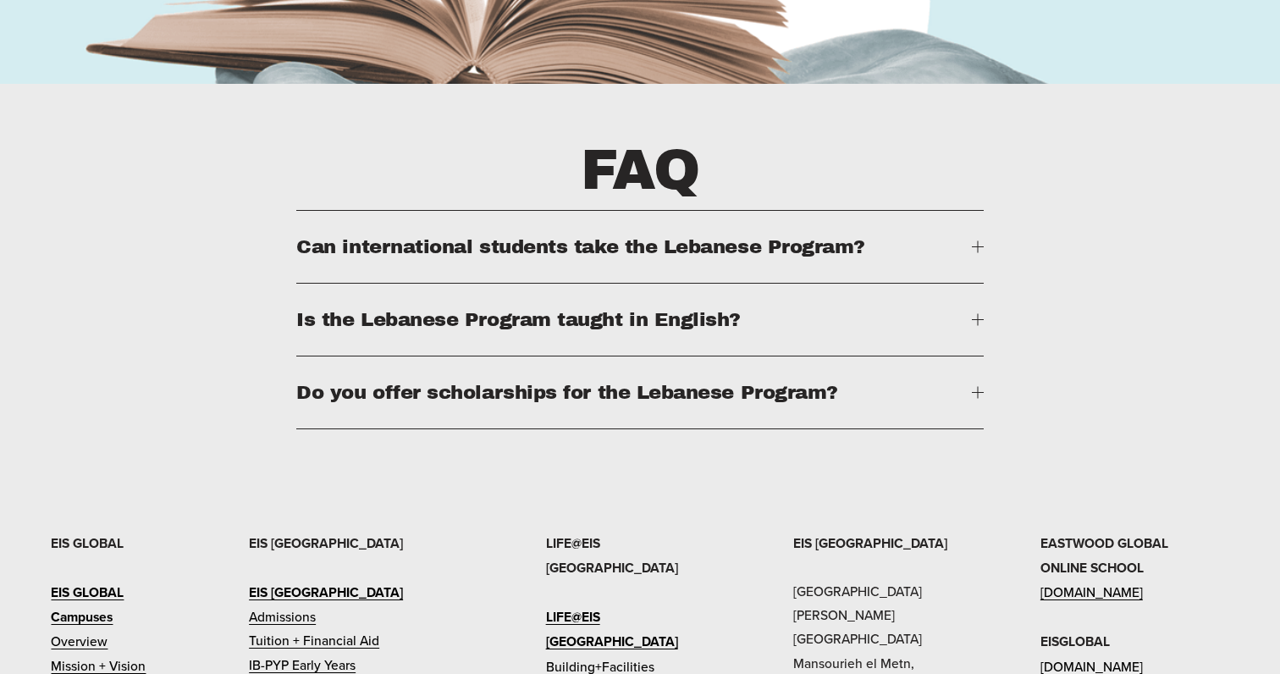
scroll to position [3650, 0]
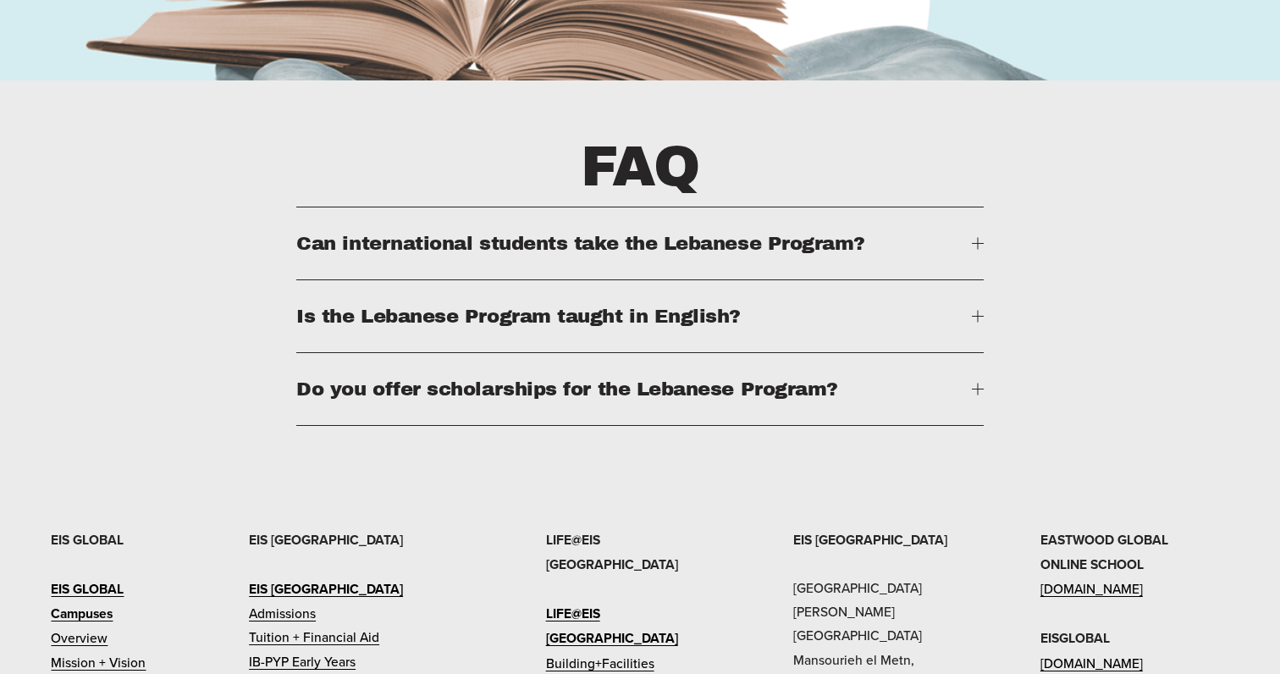
click at [622, 306] on span "Is the Lebanese Program taught in English?" at bounding box center [633, 316] width 675 height 21
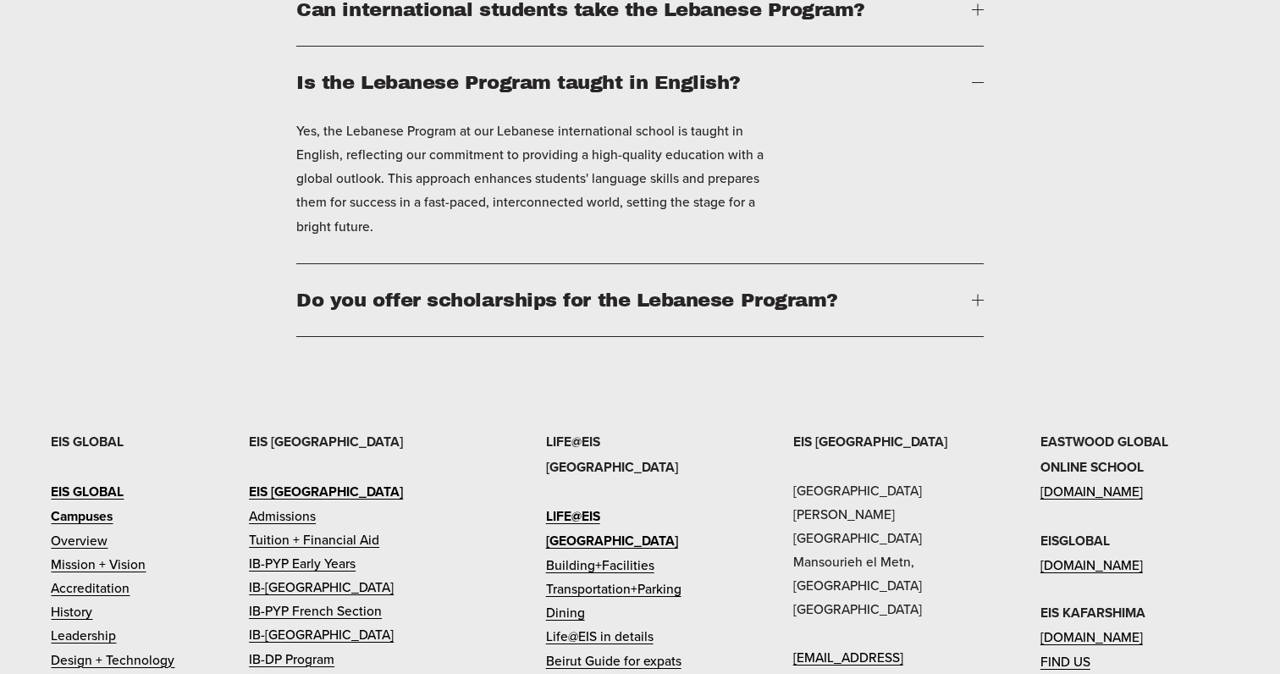
scroll to position [3896, 0]
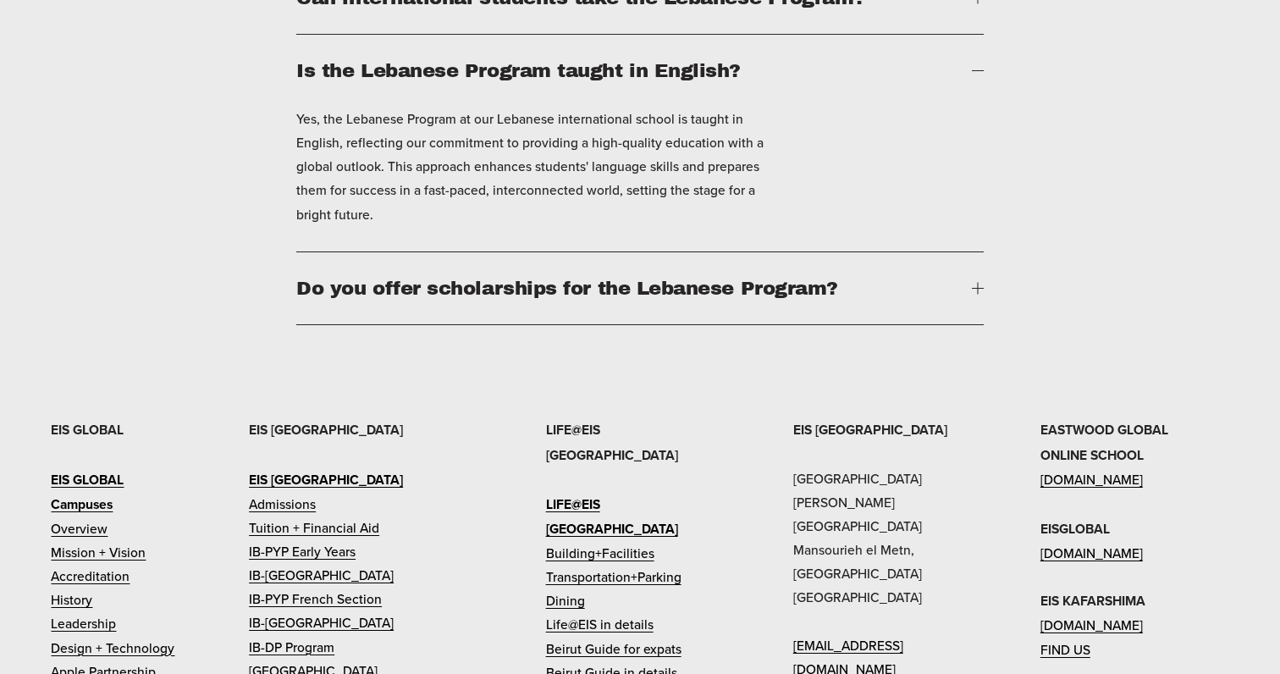
click at [633, 268] on button "Do you offer scholarships for the Lebanese Program?" at bounding box center [639, 288] width 687 height 72
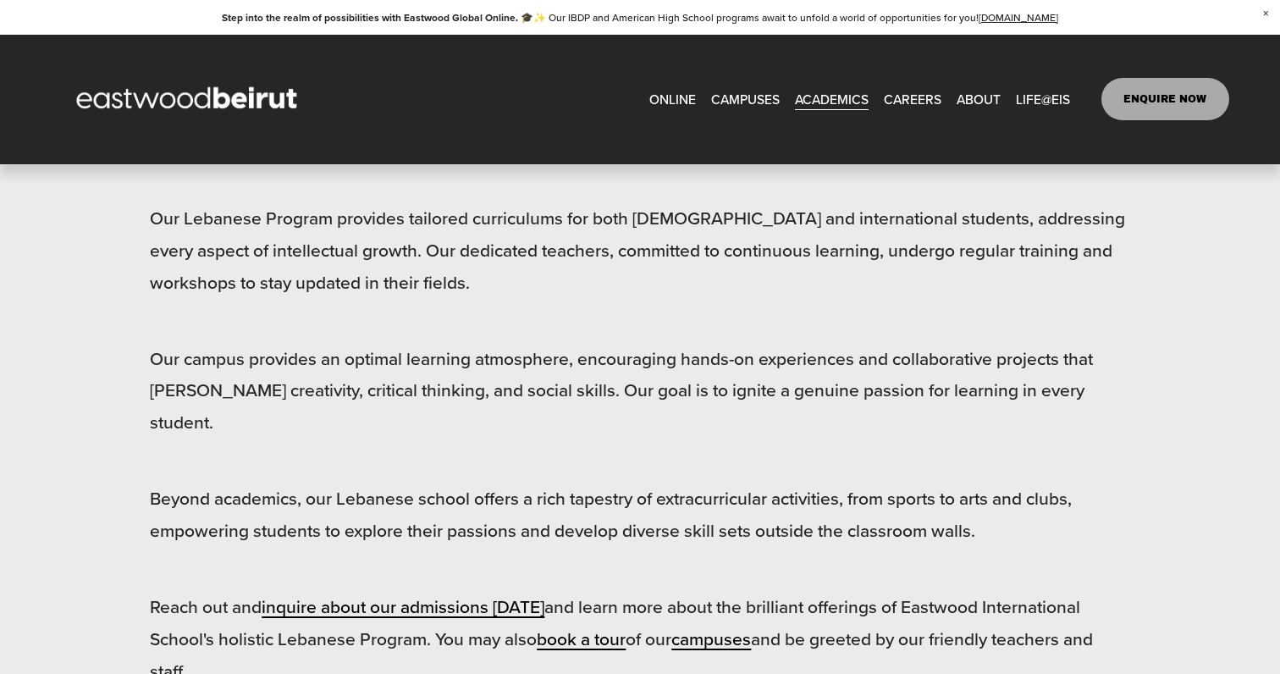
scroll to position [863, 0]
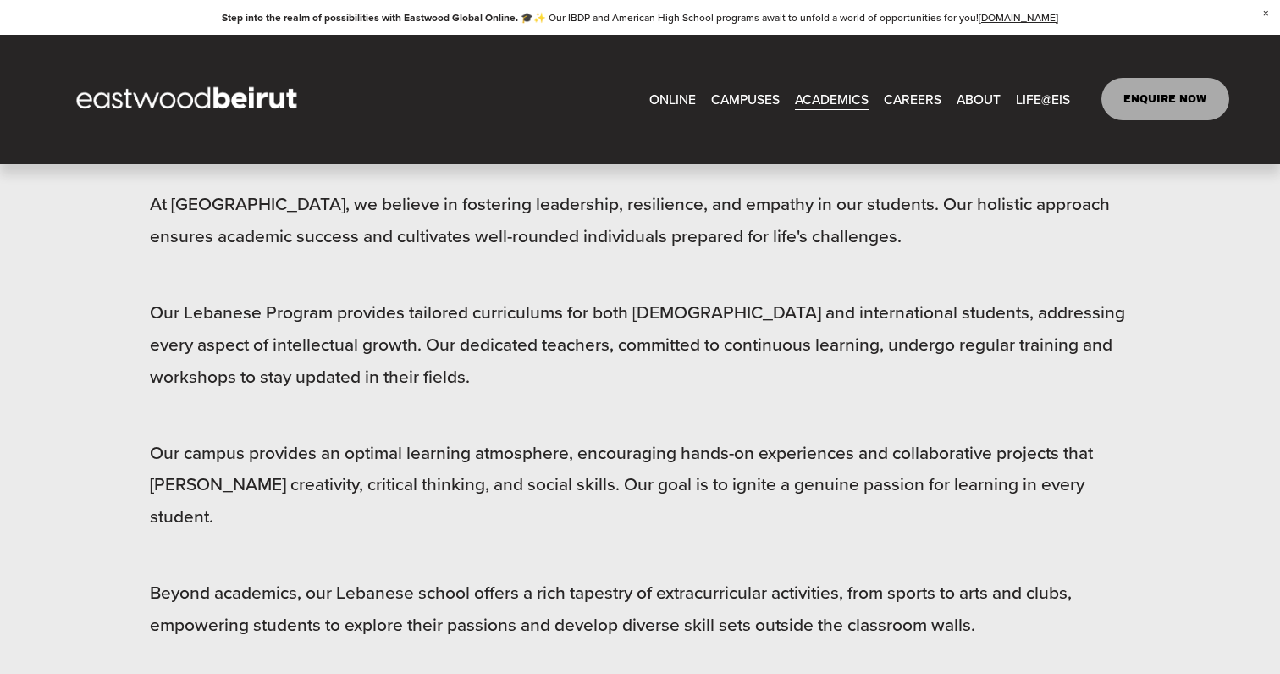
click at [0, 0] on span "After-school Activities" at bounding box center [0, 0] width 0 height 0
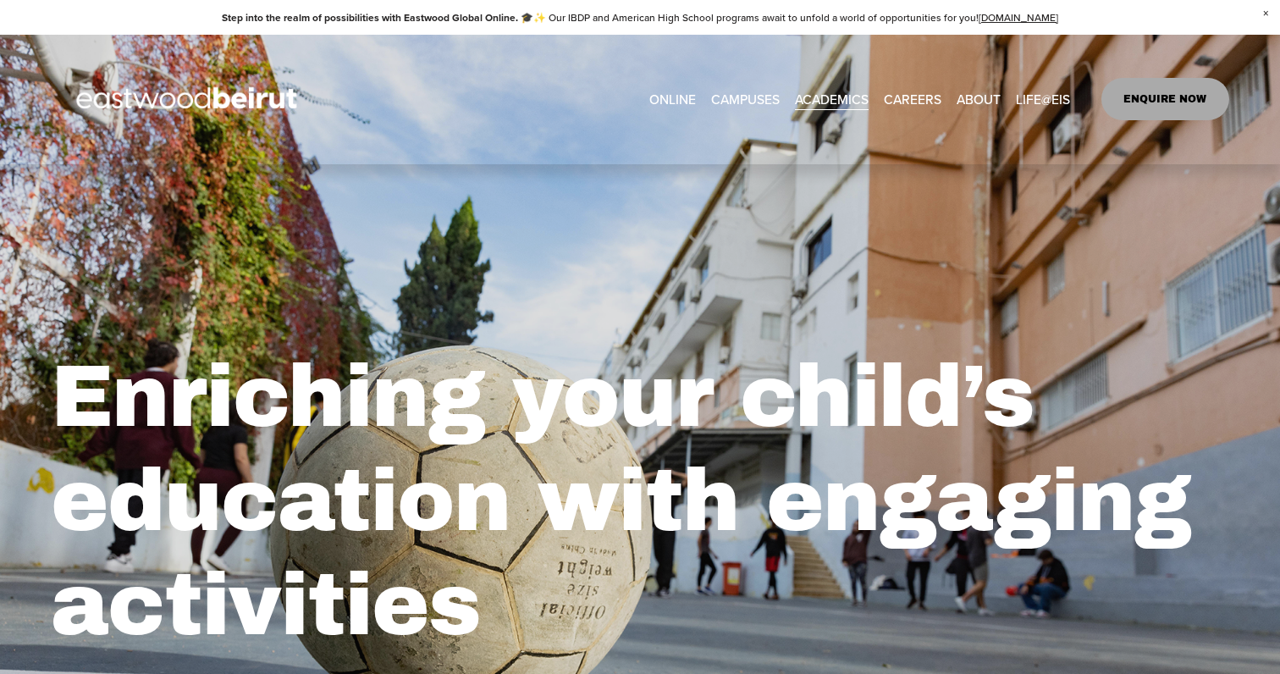
click at [0, 0] on span "Building+Facilities" at bounding box center [0, 0] width 0 height 0
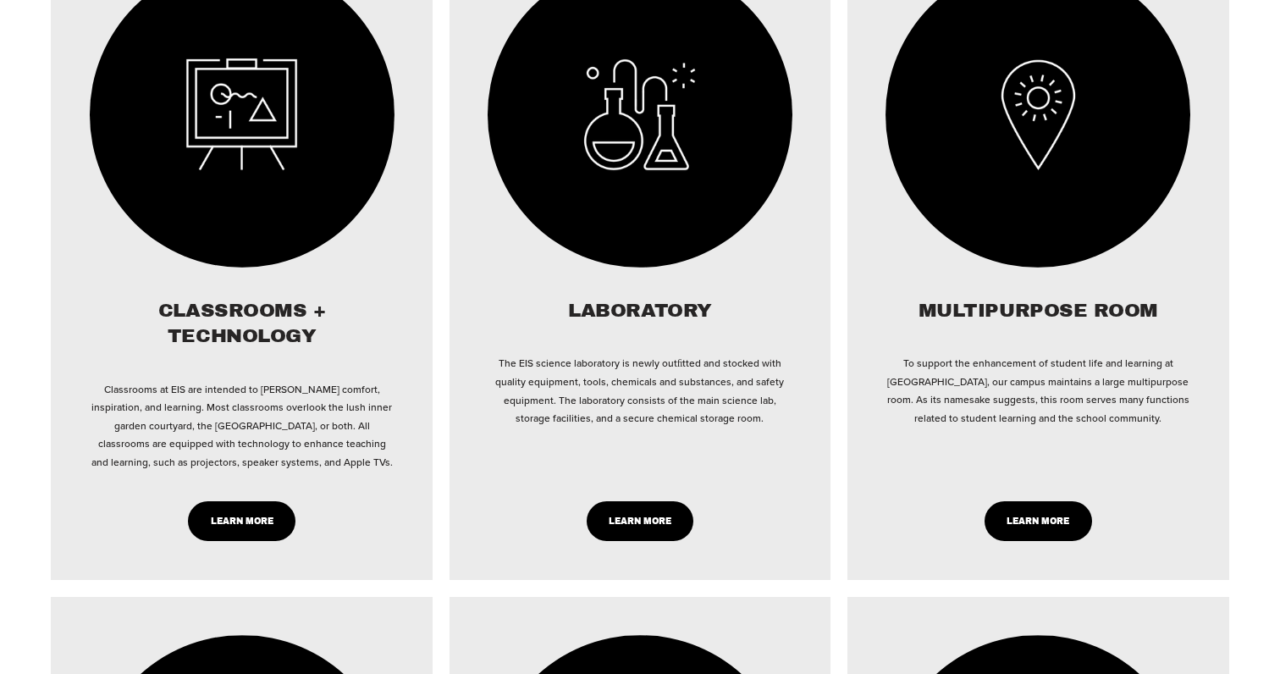
scroll to position [1109, 0]
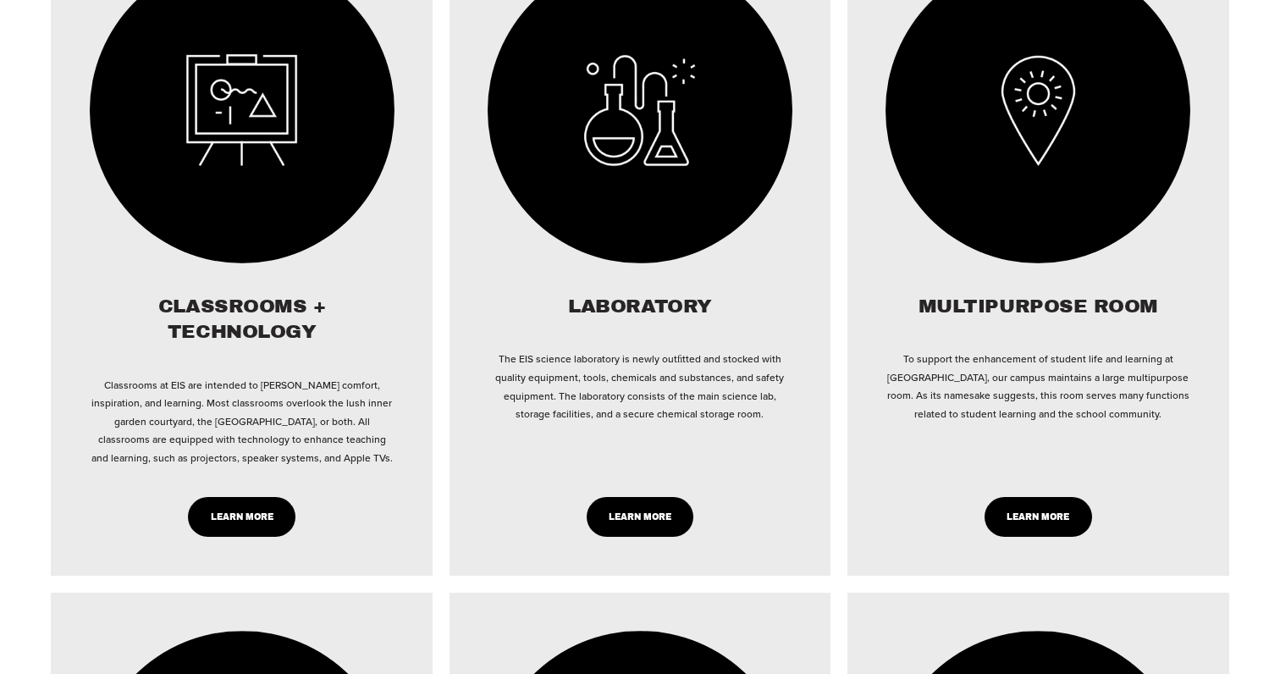
click at [248, 522] on link "LEARN MORE" at bounding box center [242, 517] width 108 height 40
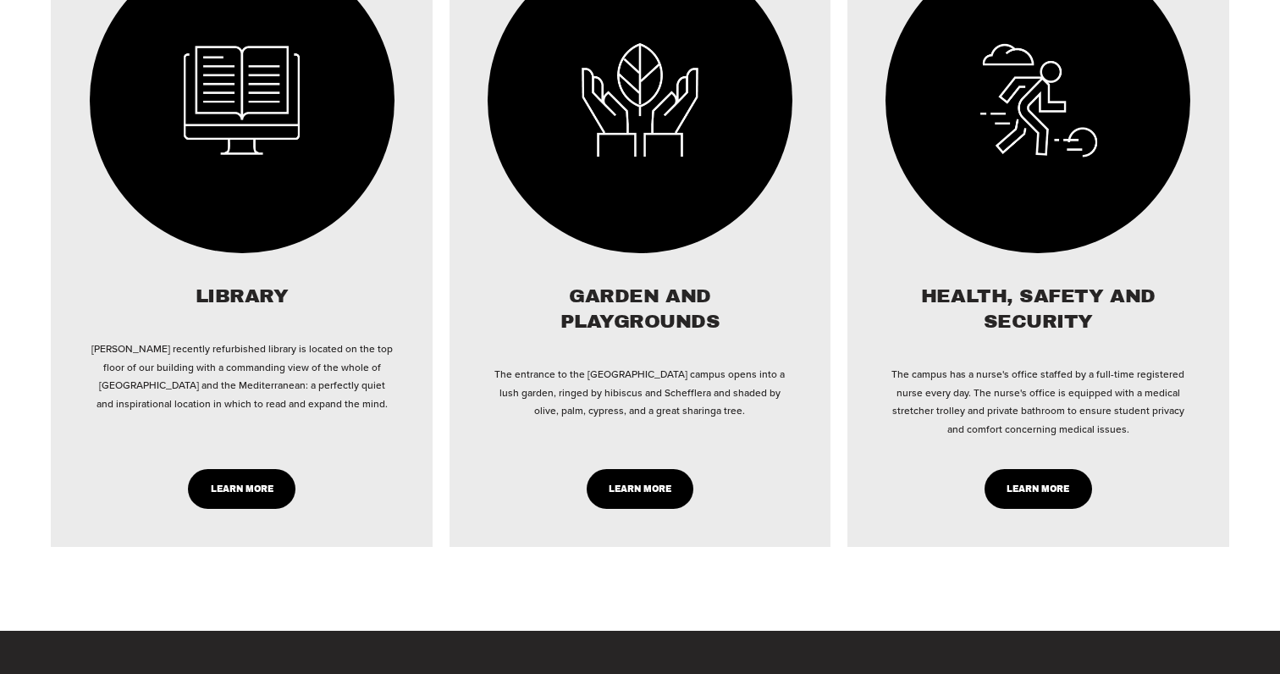
scroll to position [1797, 0]
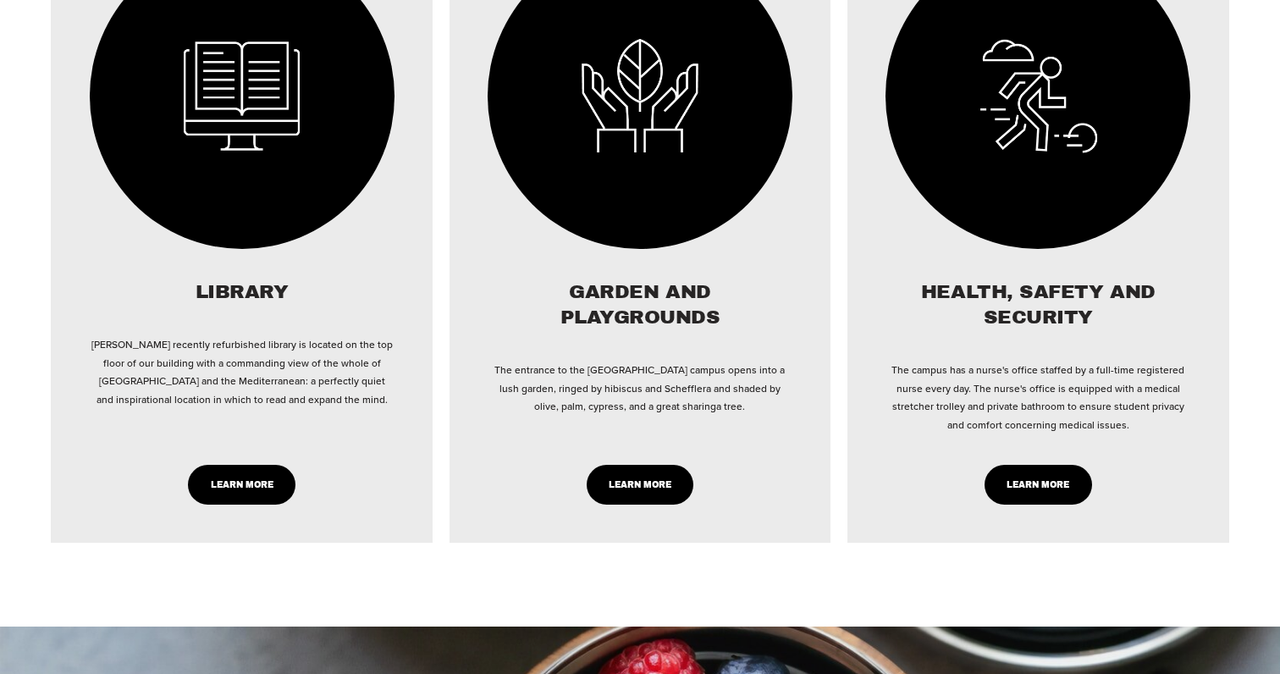
click at [655, 499] on link "LEARN MORE" at bounding box center [641, 485] width 108 height 40
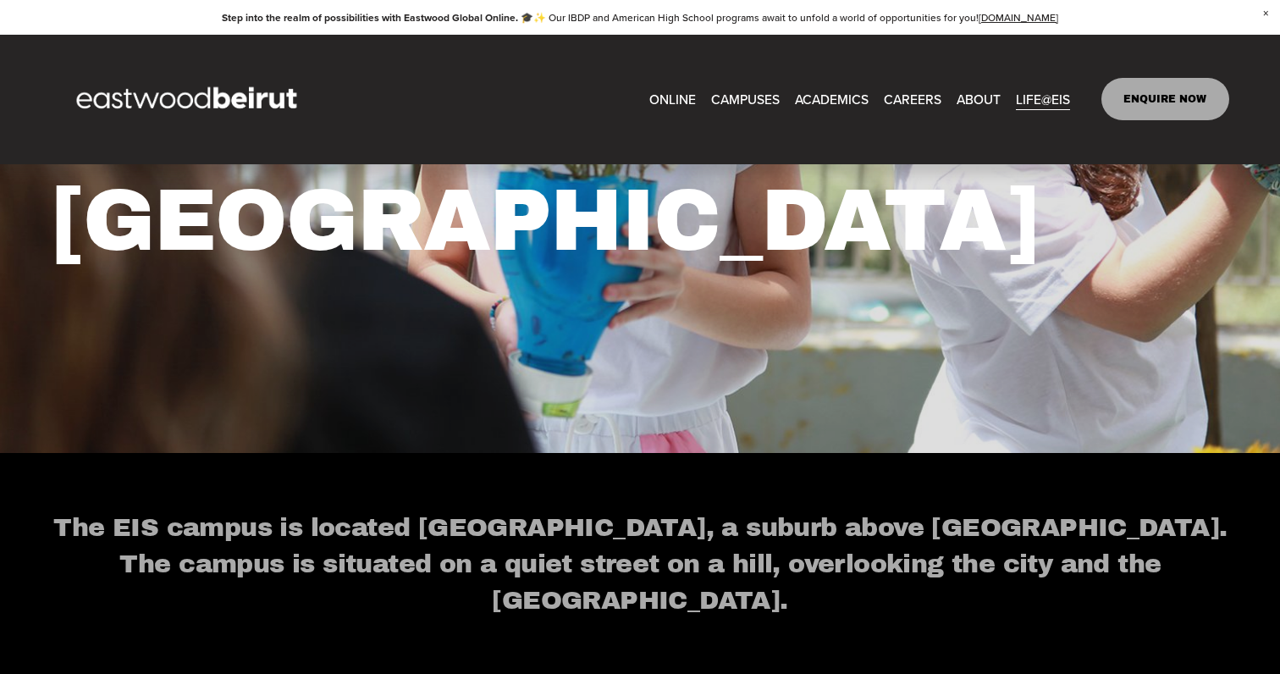
scroll to position [0, 0]
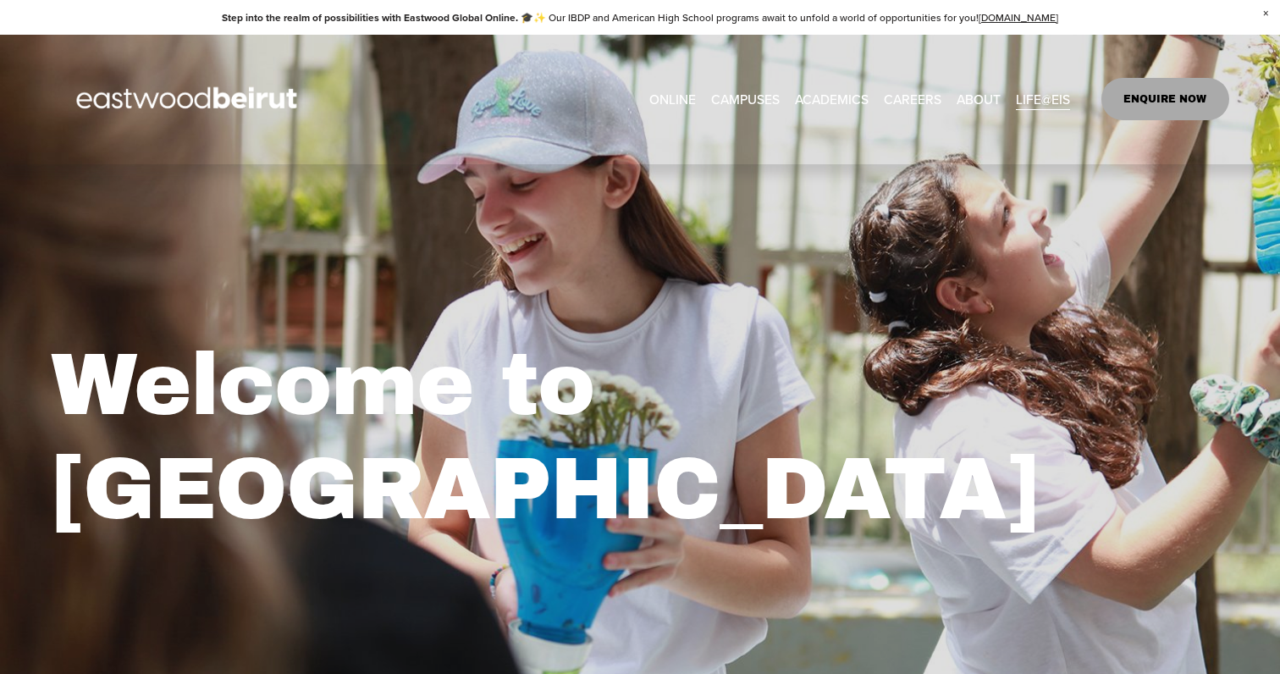
click at [0, 0] on span "Transportation + Parking" at bounding box center [0, 0] width 0 height 0
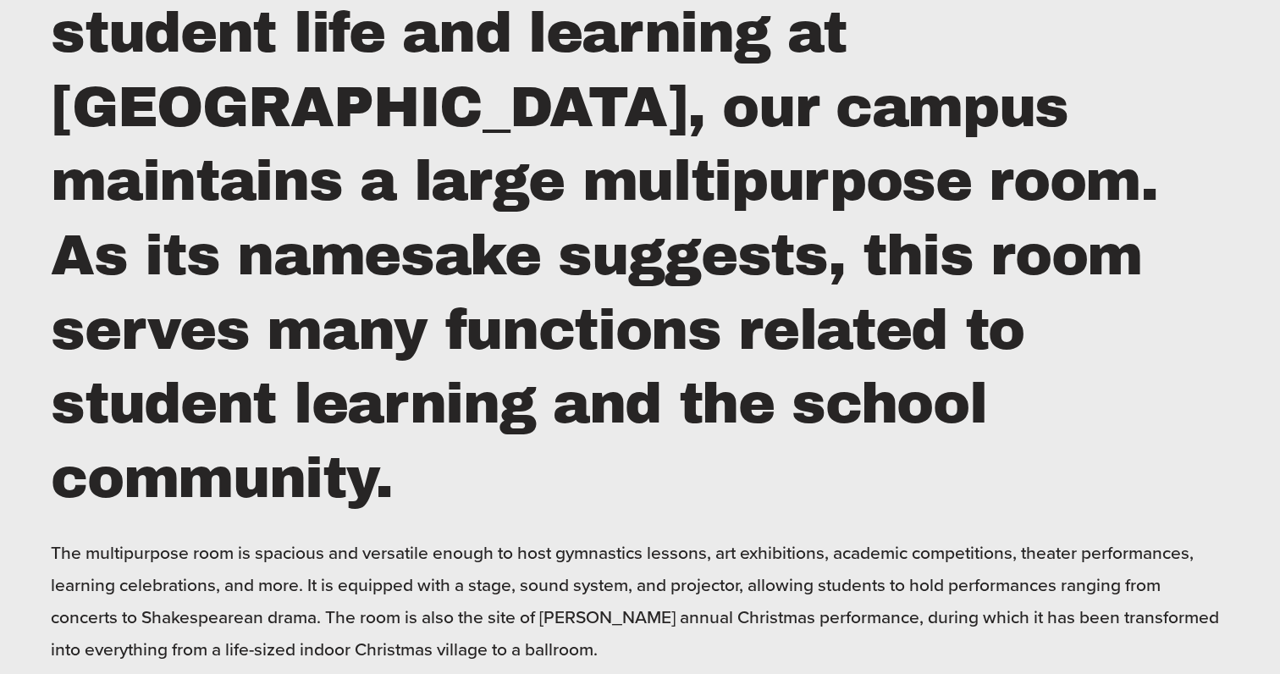
scroll to position [3052, 0]
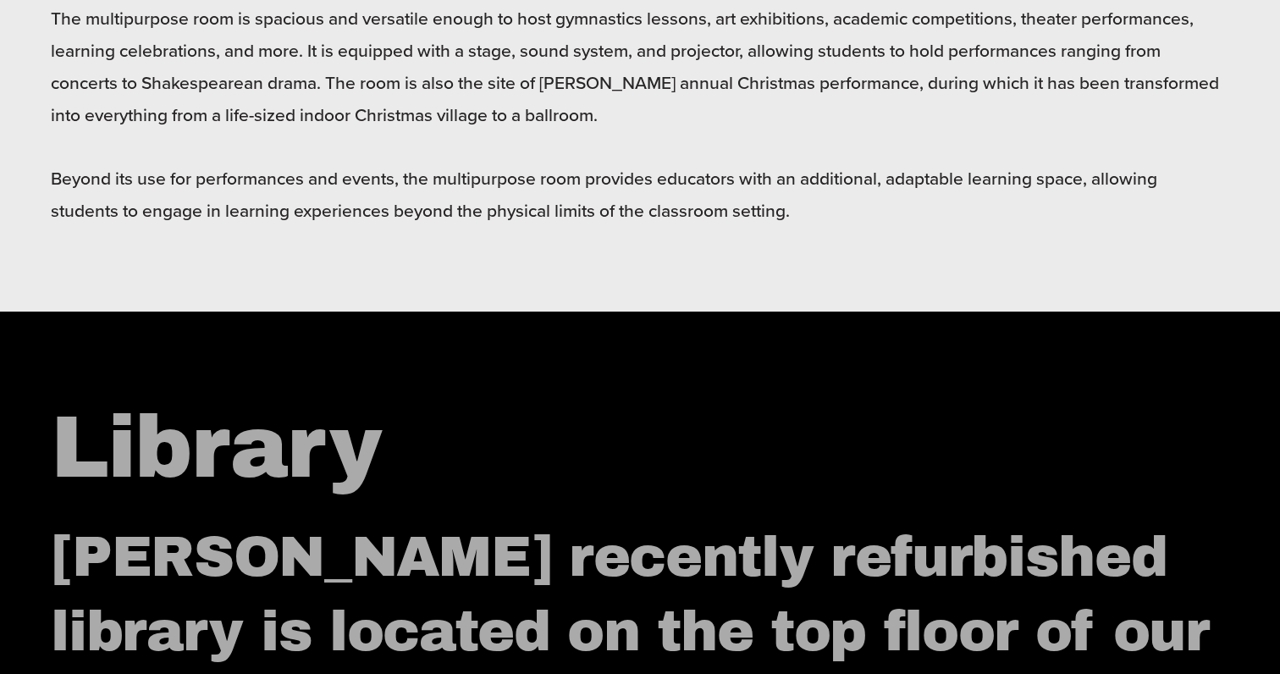
scroll to position [3516, 0]
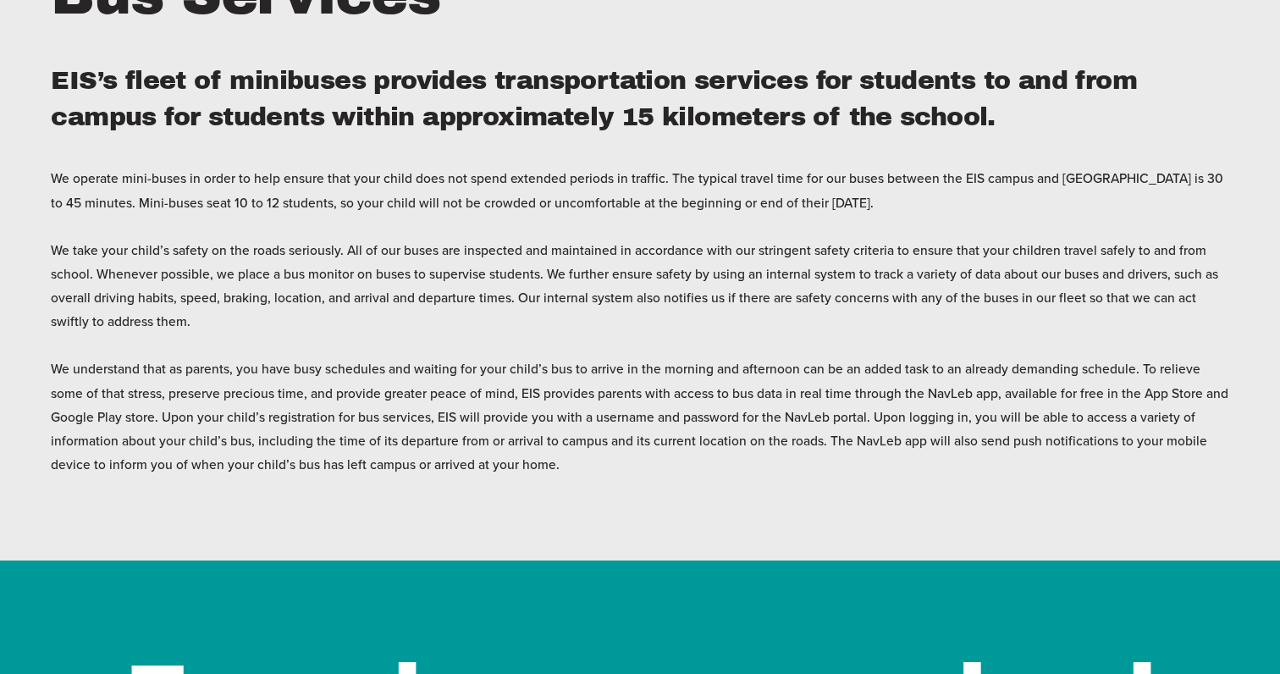
scroll to position [968, 0]
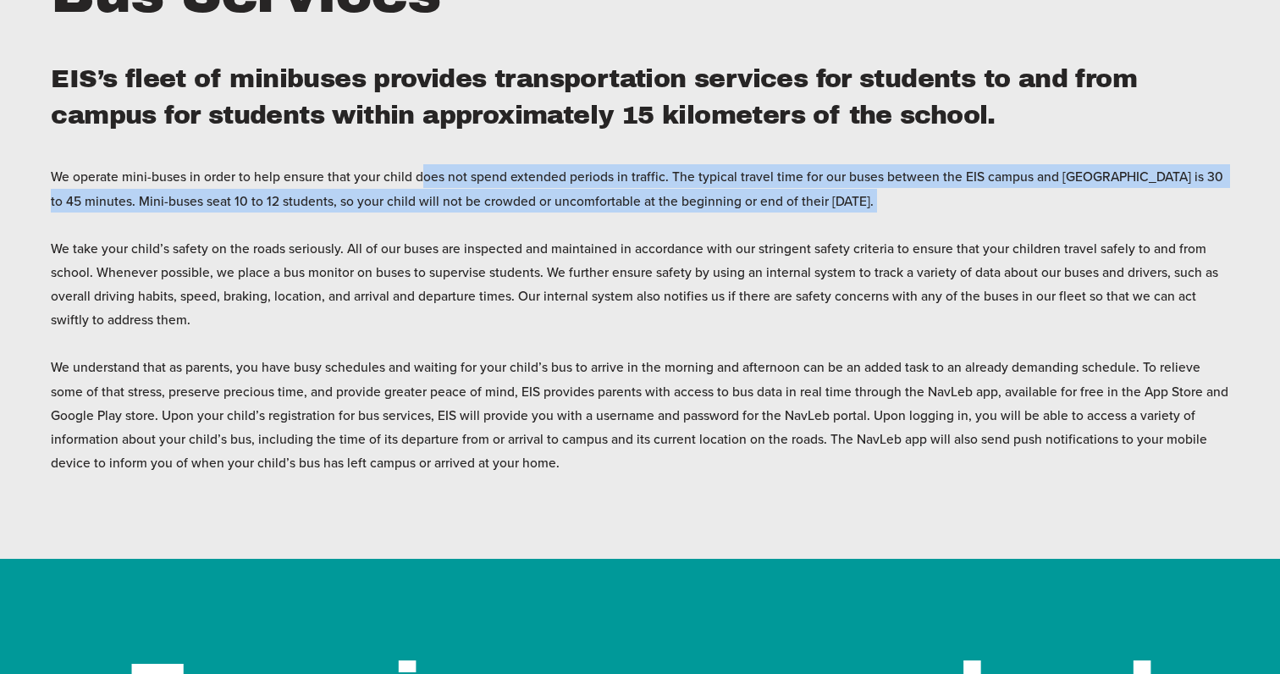
drag, startPoint x: 417, startPoint y: 174, endPoint x: 786, endPoint y: 214, distance: 370.5
click at [786, 215] on p "We operate mini-buses in order to help ensure that your child does not spend ex…" at bounding box center [640, 319] width 1178 height 310
click at [786, 214] on p "We operate mini-buses in order to help ensure that your child does not spend ex…" at bounding box center [640, 319] width 1178 height 310
drag, startPoint x: 817, startPoint y: 194, endPoint x: 550, endPoint y: 175, distance: 268.2
click at [550, 175] on p "We operate mini-buses in order to help ensure that your child does not spend ex…" at bounding box center [640, 319] width 1178 height 310
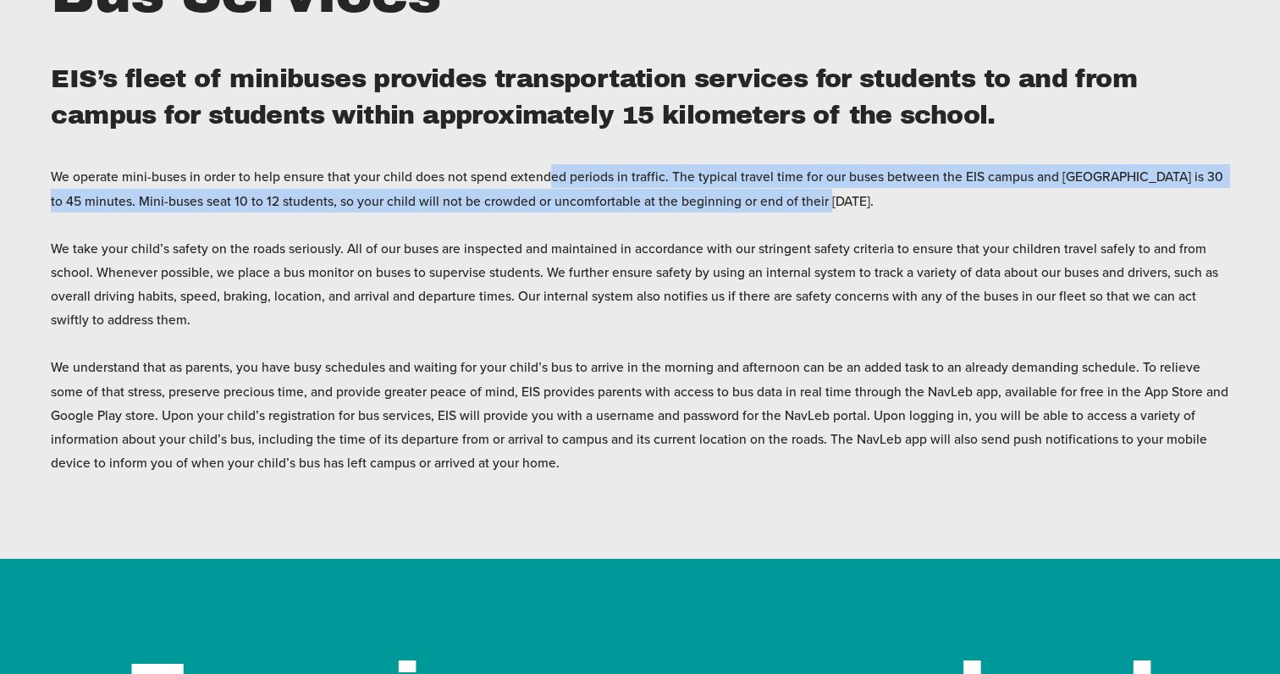
click at [550, 175] on p "We operate mini-buses in order to help ensure that your child does not spend ex…" at bounding box center [640, 319] width 1178 height 310
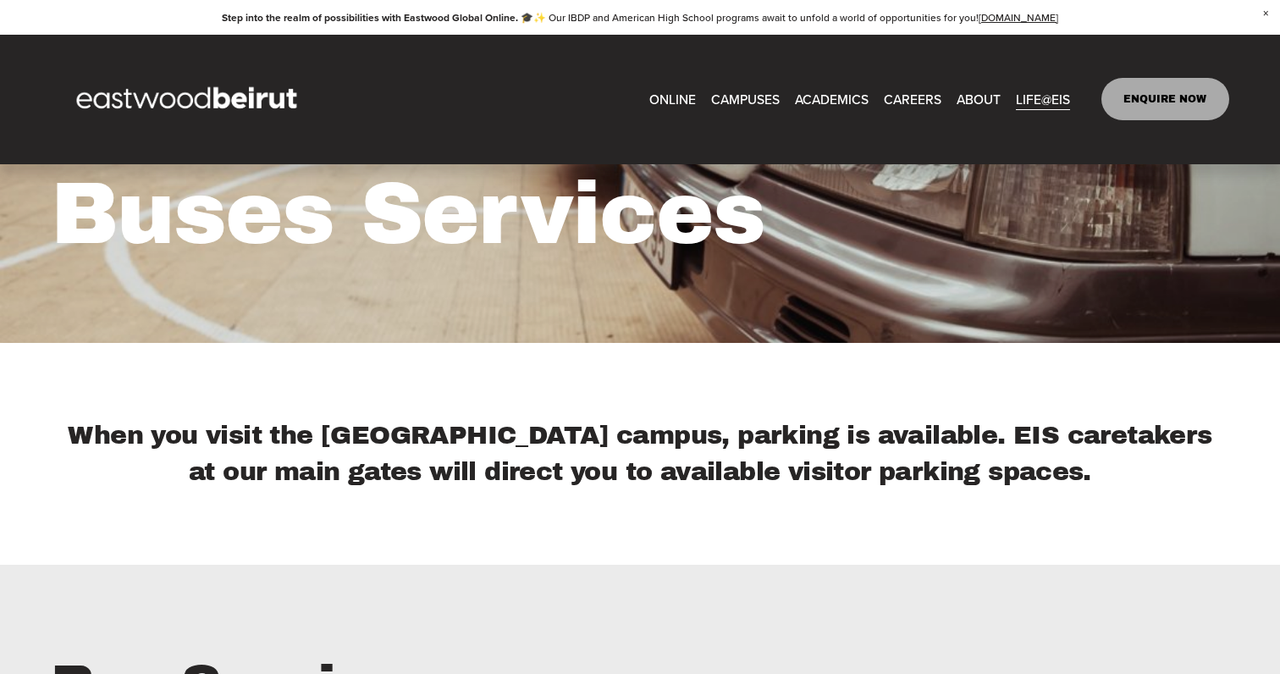
scroll to position [0, 0]
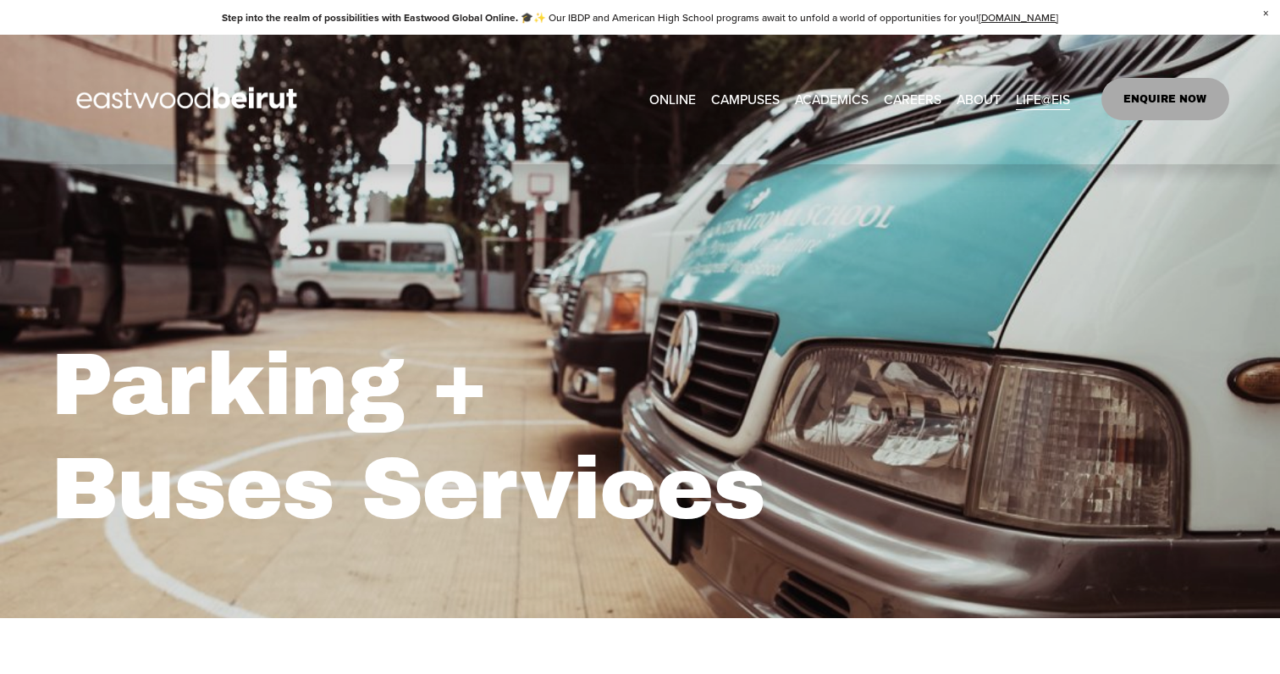
click at [0, 0] on span "Dining" at bounding box center [0, 0] width 0 height 0
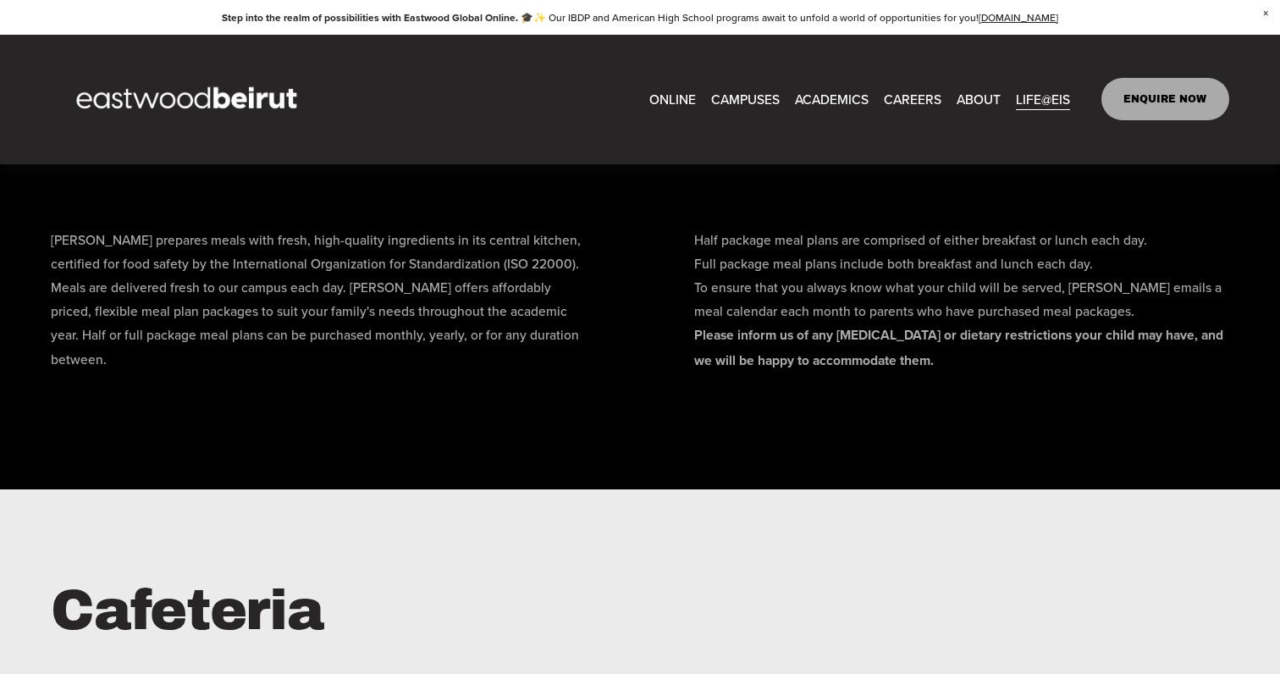
scroll to position [1600, 0]
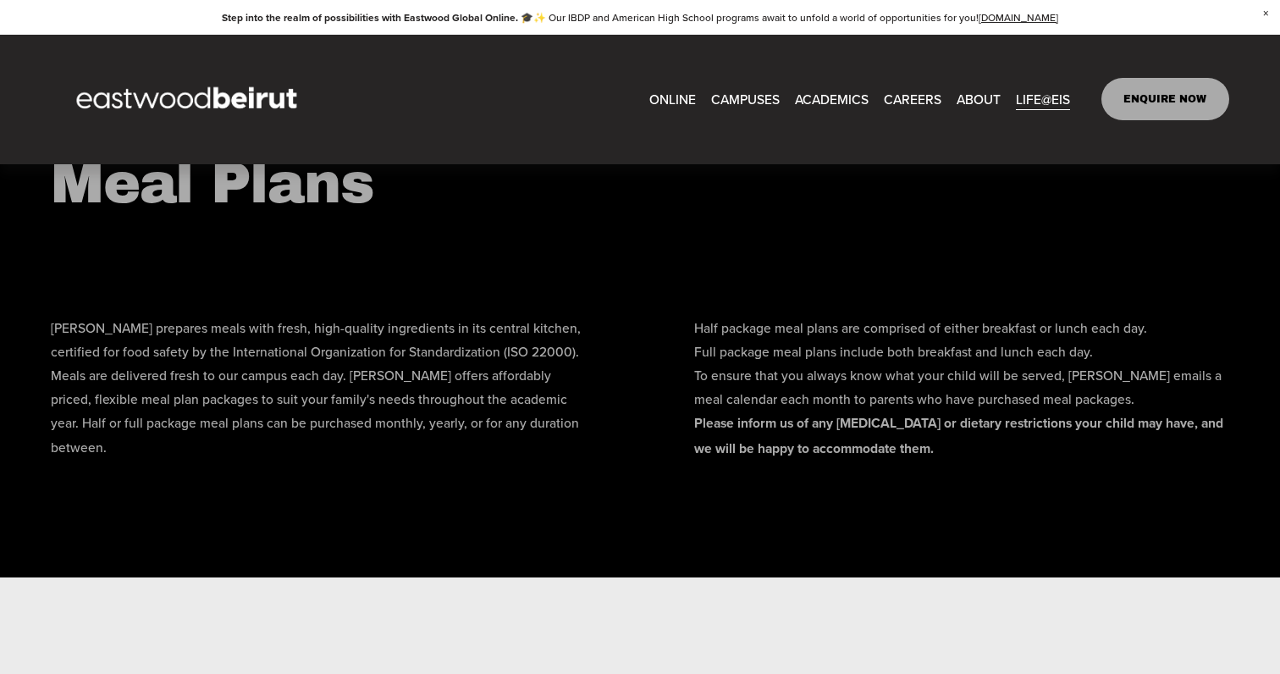
click at [0, 0] on span "Life@EIS in details" at bounding box center [0, 0] width 0 height 0
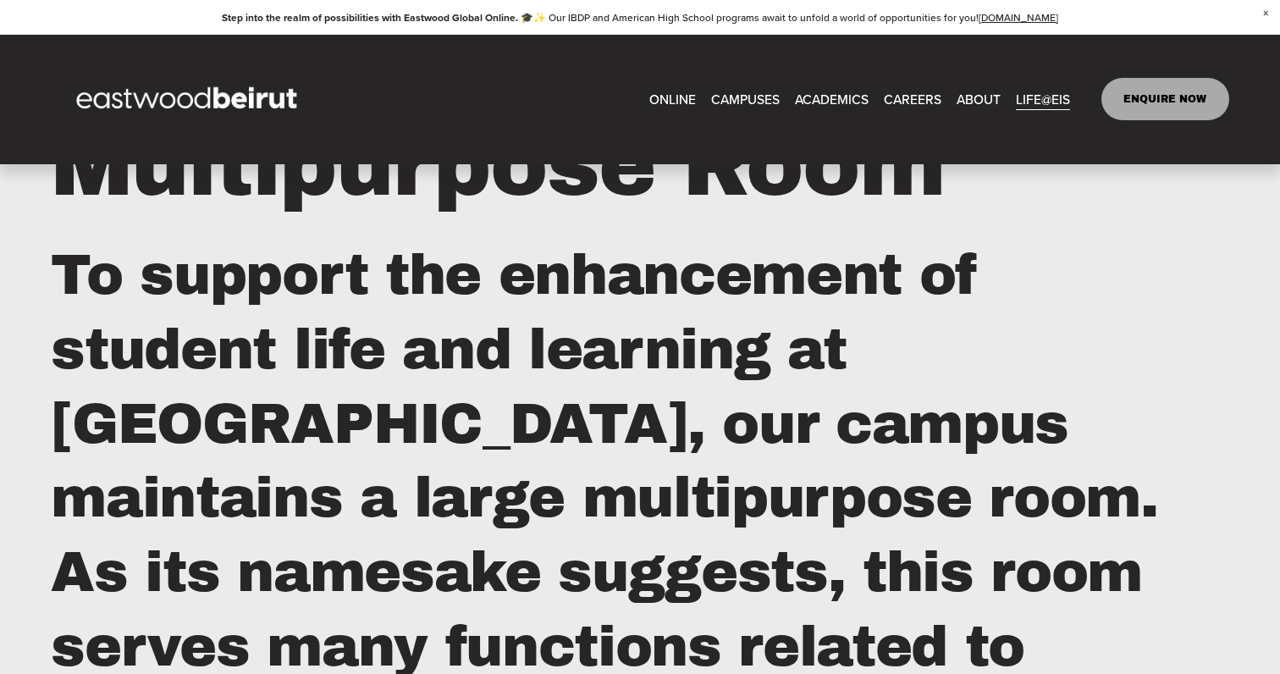
scroll to position [2597, 0]
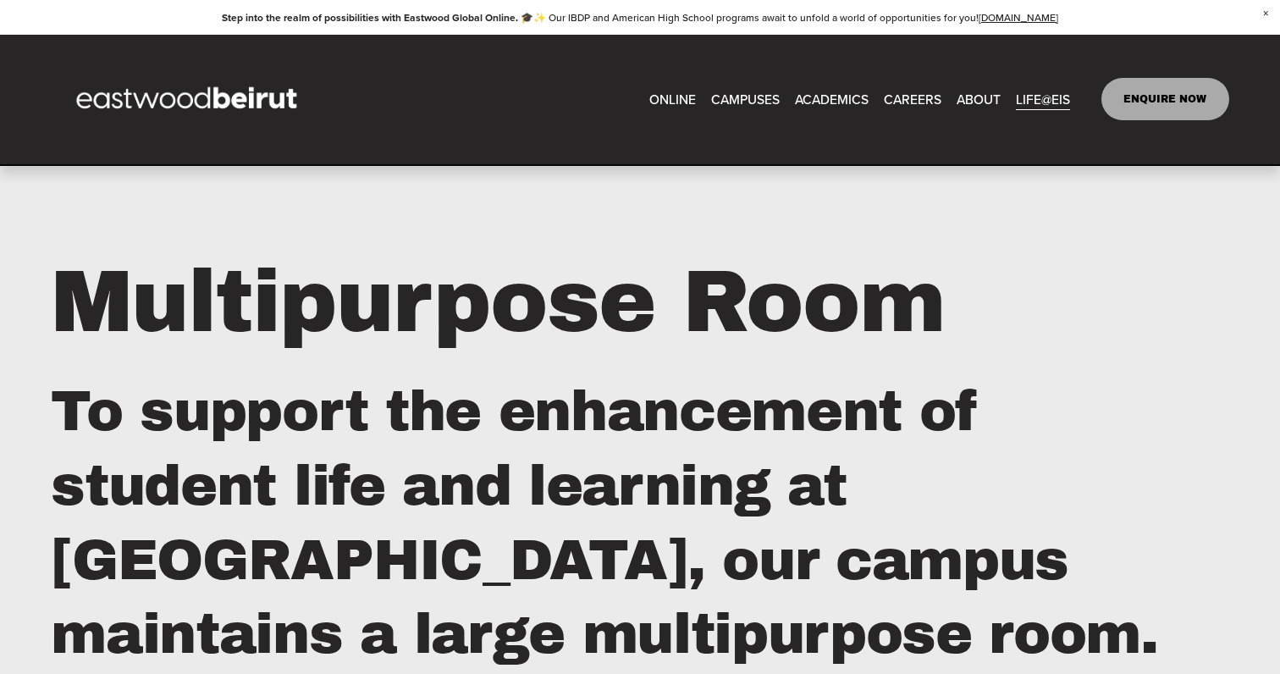
click at [0, 0] on span "Beirut Guide for Expats" at bounding box center [0, 0] width 0 height 0
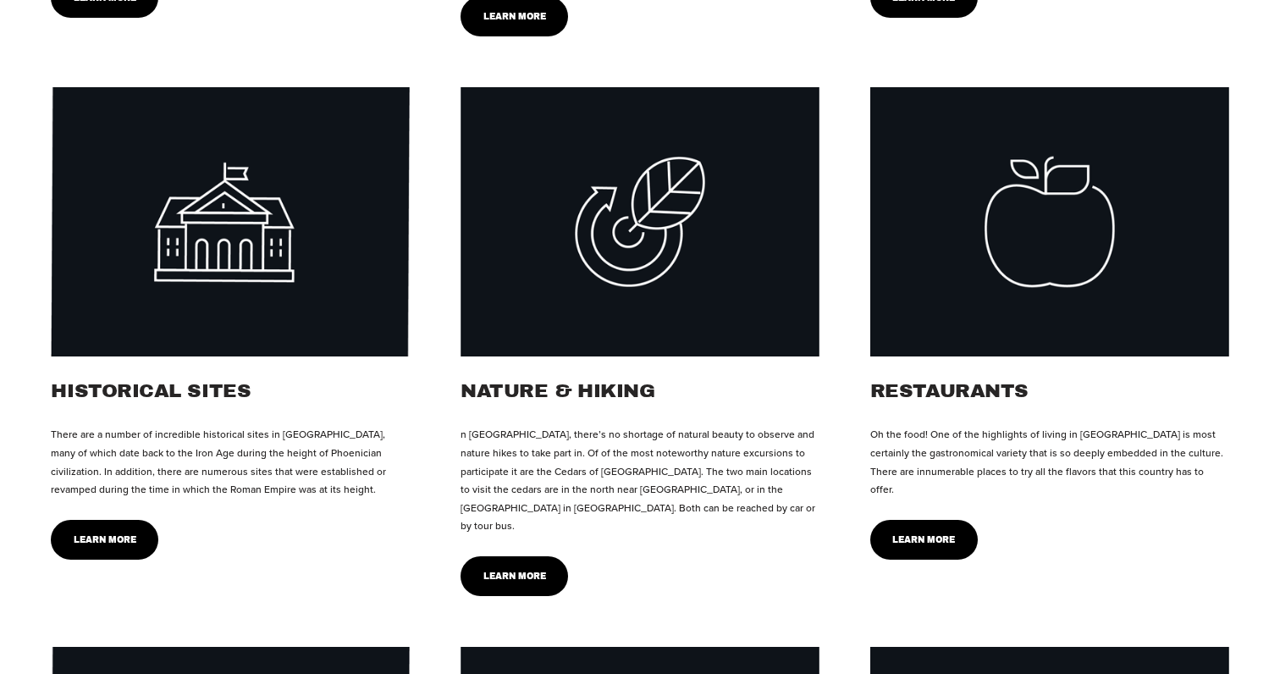
scroll to position [2265, 0]
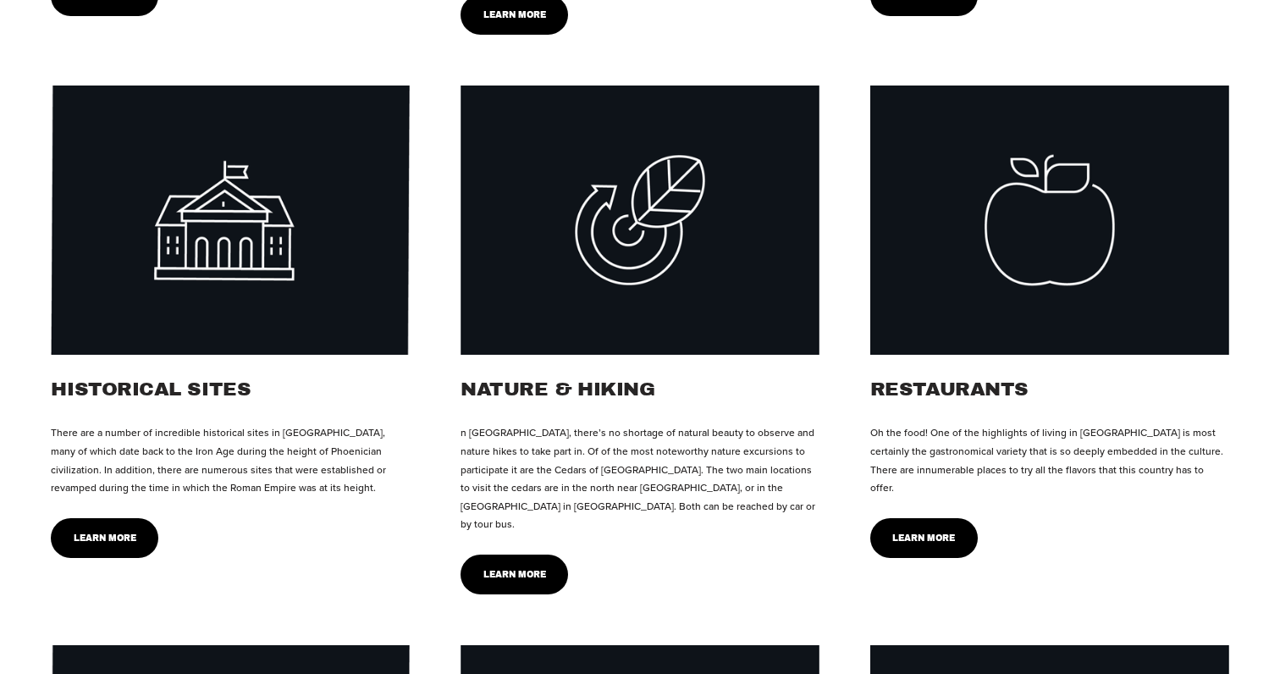
click at [539, 555] on link "Learn More" at bounding box center [515, 575] width 108 height 40
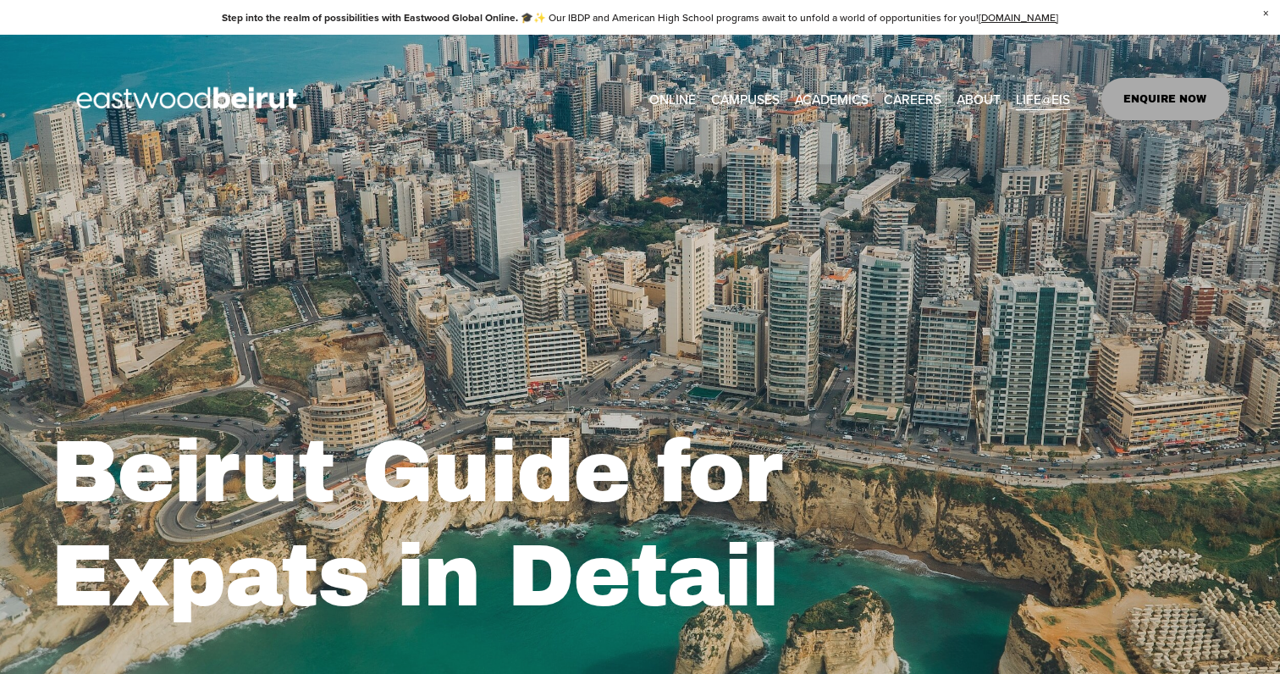
click at [0, 0] on span "Leadership" at bounding box center [0, 0] width 0 height 0
